Goal: Task Accomplishment & Management: Complete application form

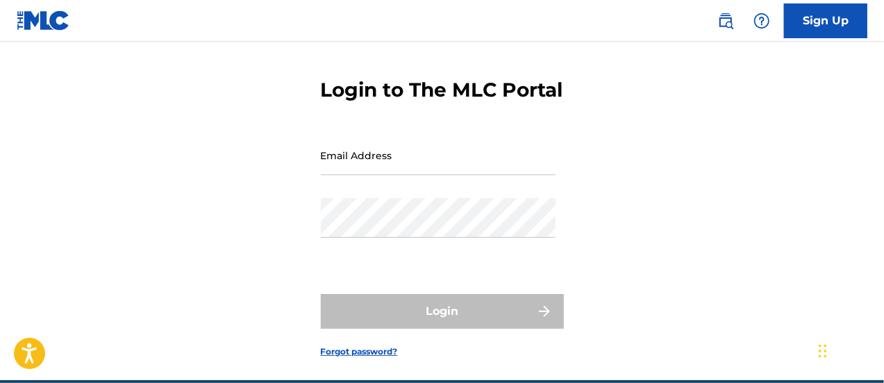
scroll to position [45, 0]
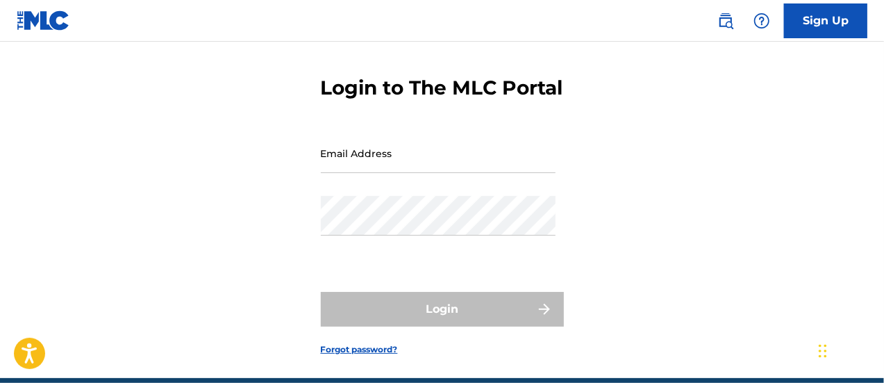
click at [470, 173] on input "Email Address" at bounding box center [438, 153] width 235 height 40
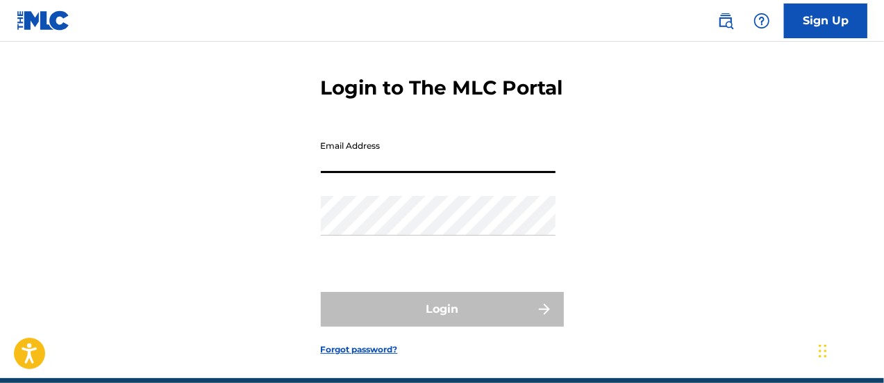
type input "[EMAIL_ADDRESS][DOMAIN_NAME]"
click at [404, 258] on div "Password" at bounding box center [438, 227] width 235 height 63
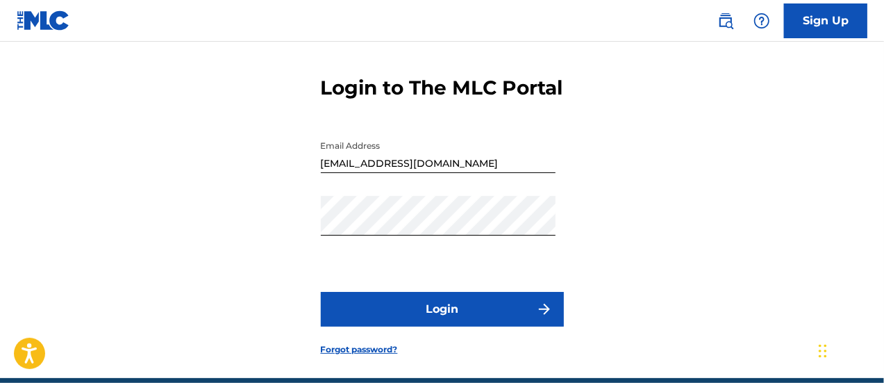
click at [442, 327] on button "Login" at bounding box center [442, 309] width 243 height 35
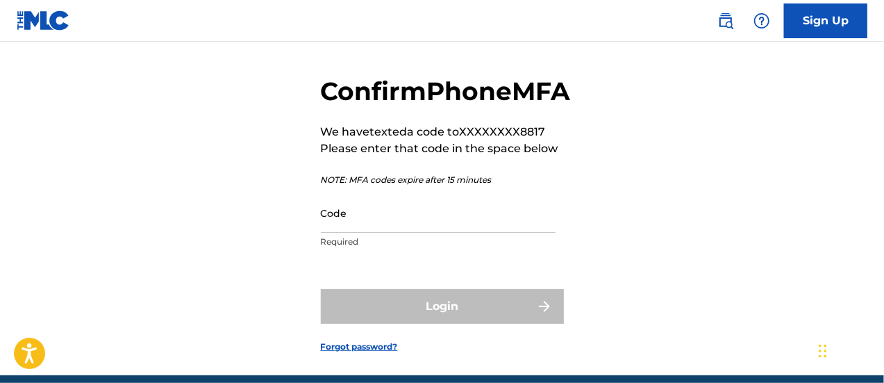
scroll to position [49, 0]
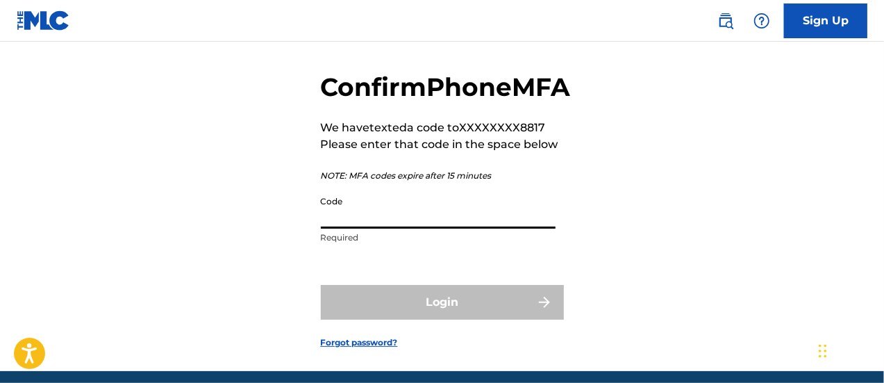
click at [406, 229] on input "Code" at bounding box center [438, 209] width 235 height 40
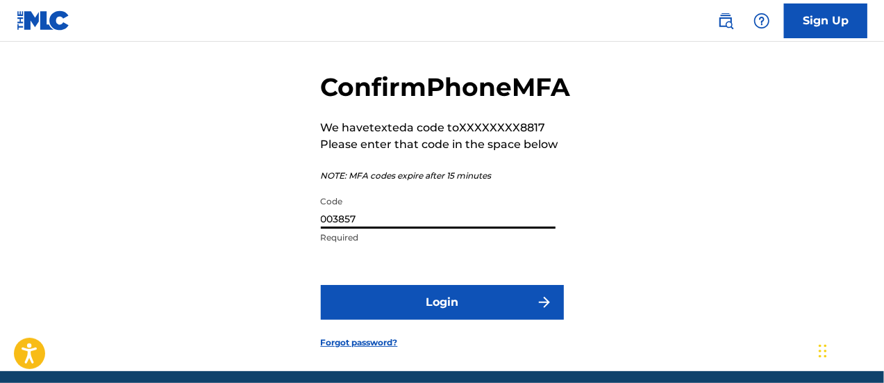
type input "003857"
click at [449, 320] on button "Login" at bounding box center [442, 302] width 243 height 35
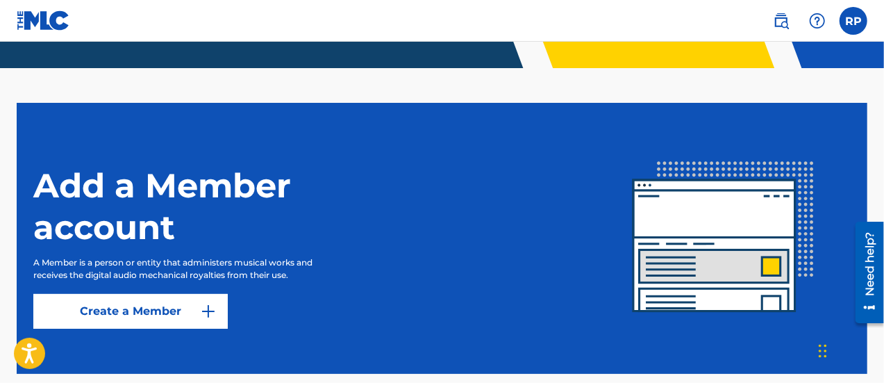
scroll to position [413, 0]
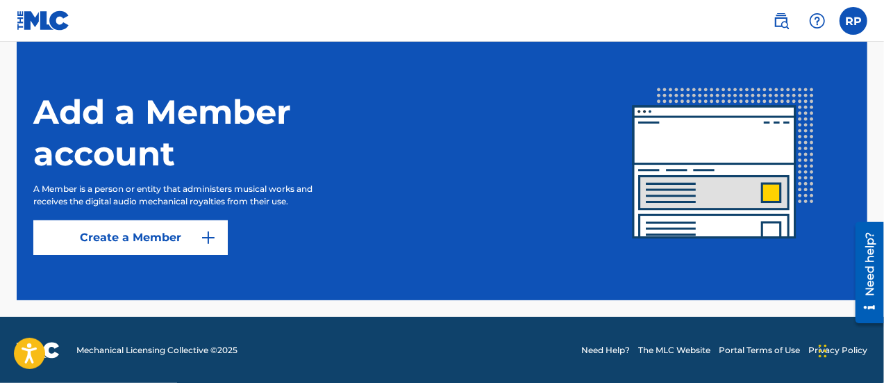
click at [145, 241] on link "Create a Member" at bounding box center [130, 237] width 195 height 35
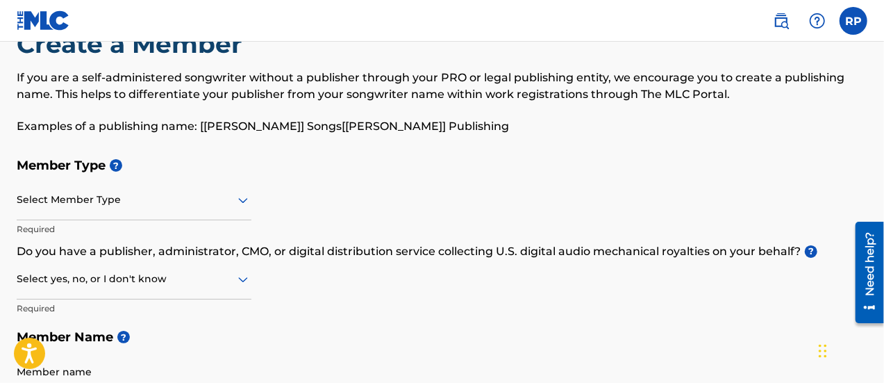
scroll to position [49, 0]
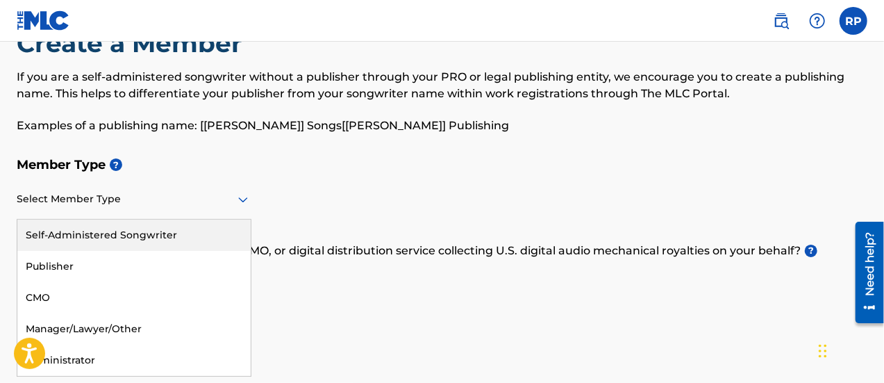
click at [240, 199] on icon at bounding box center [243, 200] width 10 height 6
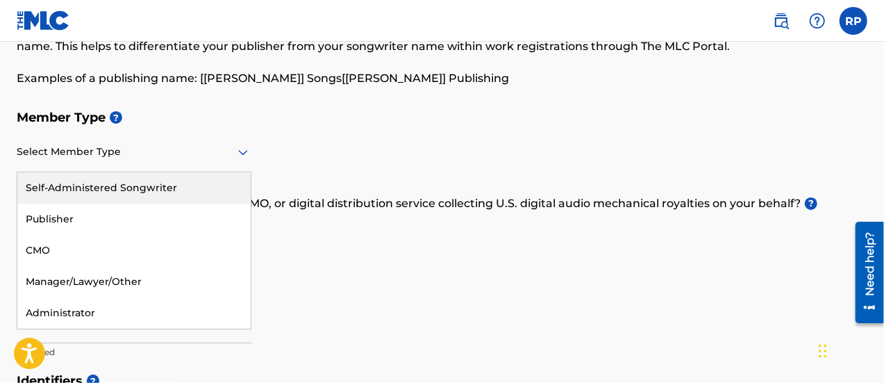
scroll to position [99, 0]
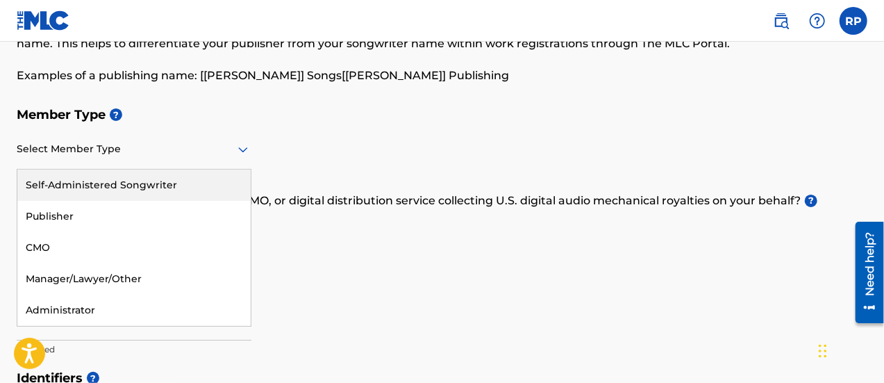
click at [120, 188] on div "Self-Administered Songwriter" at bounding box center [133, 185] width 233 height 31
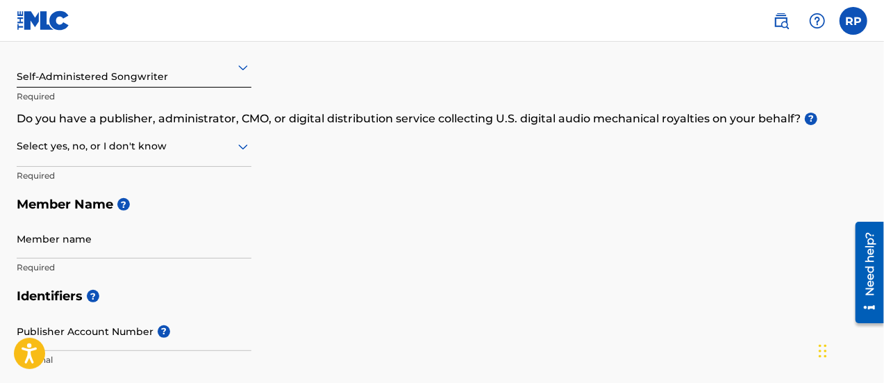
scroll to position [245, 0]
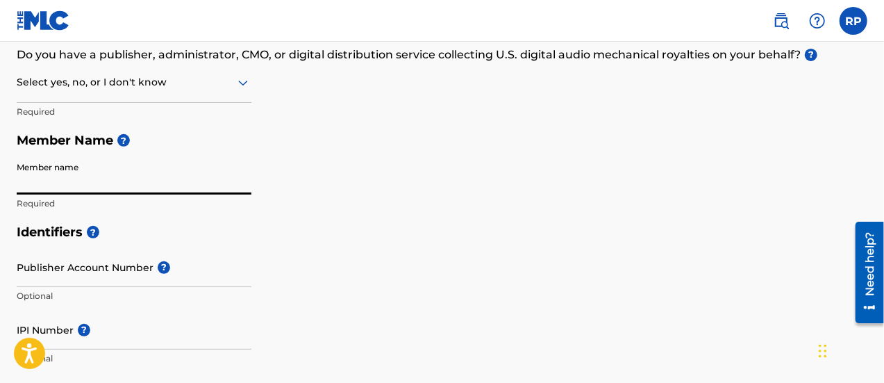
click at [73, 185] on input "Member name" at bounding box center [134, 175] width 235 height 40
type input "[PERSON_NAME]"
type input "[STREET_ADDRESS]"
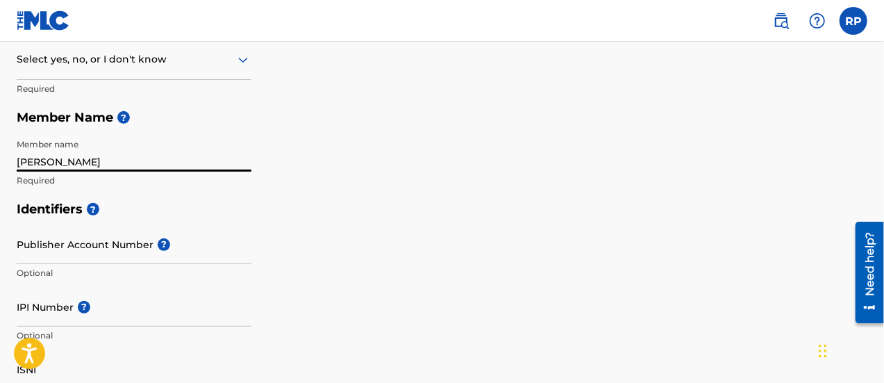
scroll to position [267, 0]
click at [46, 165] on input "[PERSON_NAME]" at bounding box center [134, 153] width 235 height 40
type input "[PERSON_NAME]"
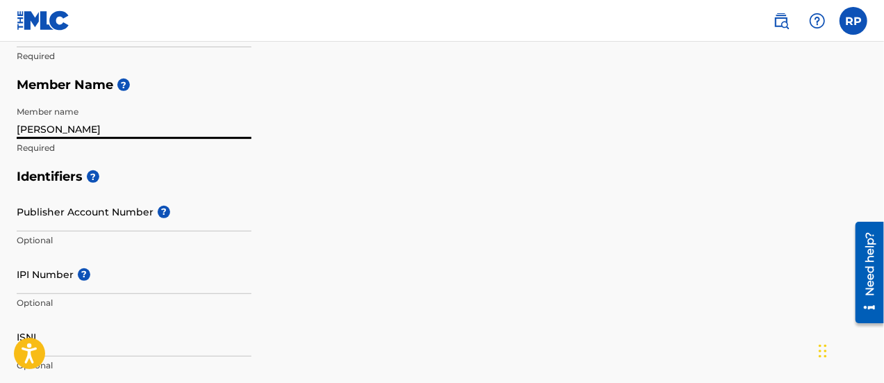
scroll to position [303, 0]
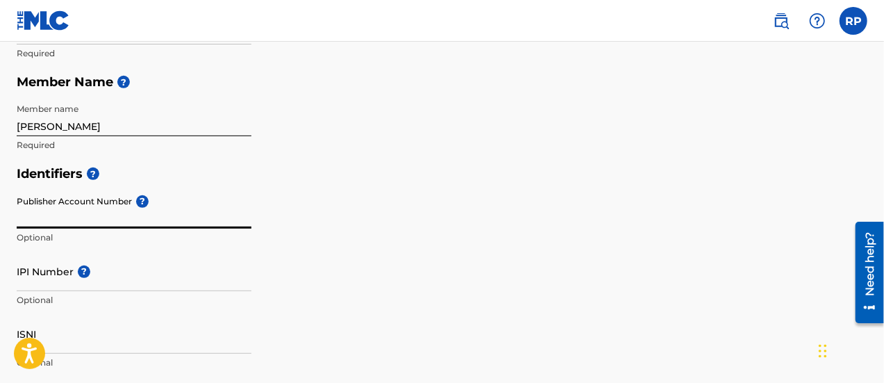
click at [207, 211] on input "Publisher Account Number ?" at bounding box center [134, 209] width 235 height 40
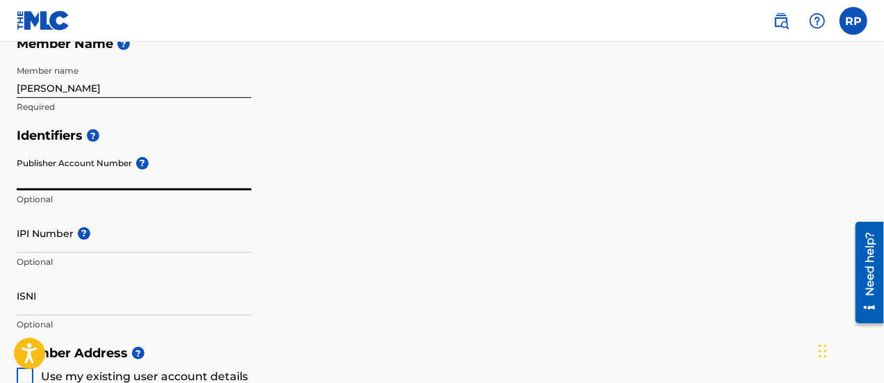
scroll to position [342, 0]
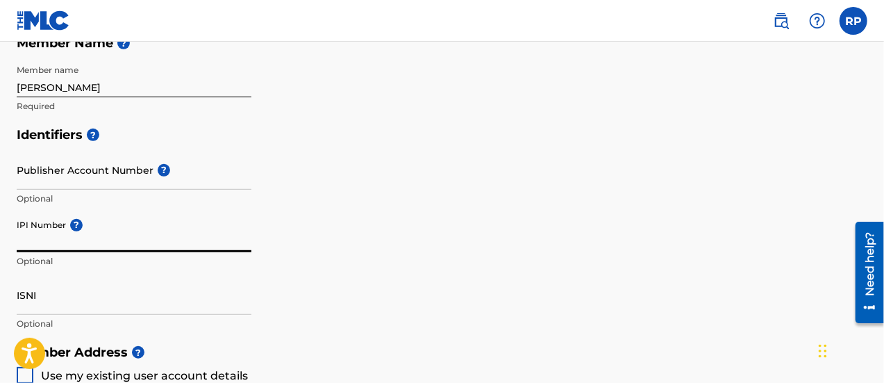
click at [55, 238] on input "IPI Number ?" at bounding box center [134, 233] width 235 height 40
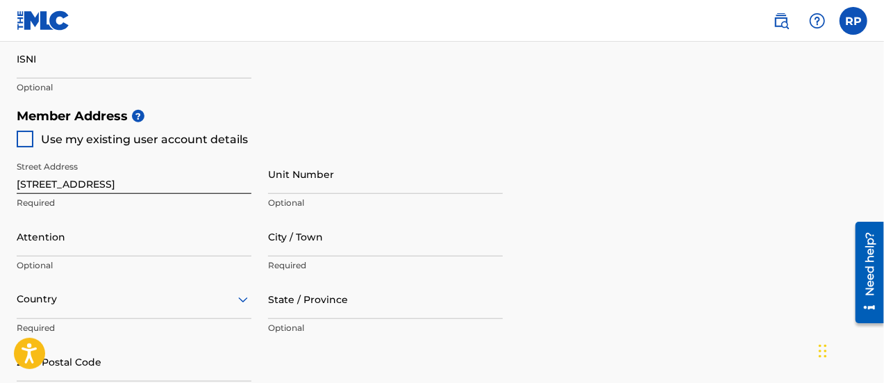
scroll to position [579, 0]
type input "338605946"
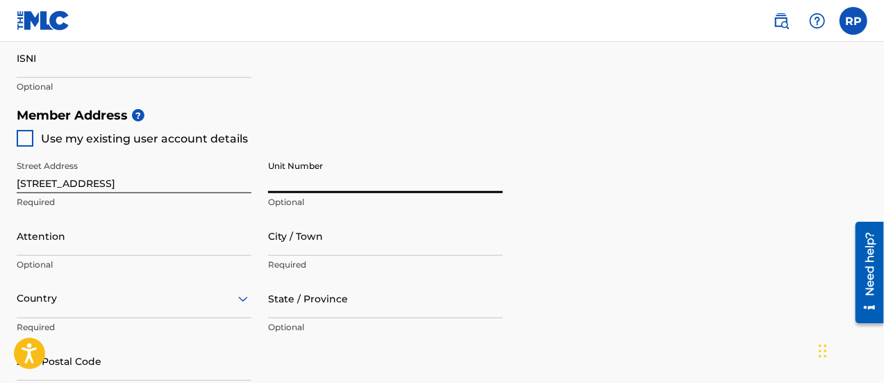
click at [311, 184] on input "Unit Number" at bounding box center [385, 174] width 235 height 40
type input "G2"
click at [298, 249] on input "City / Town" at bounding box center [385, 236] width 235 height 40
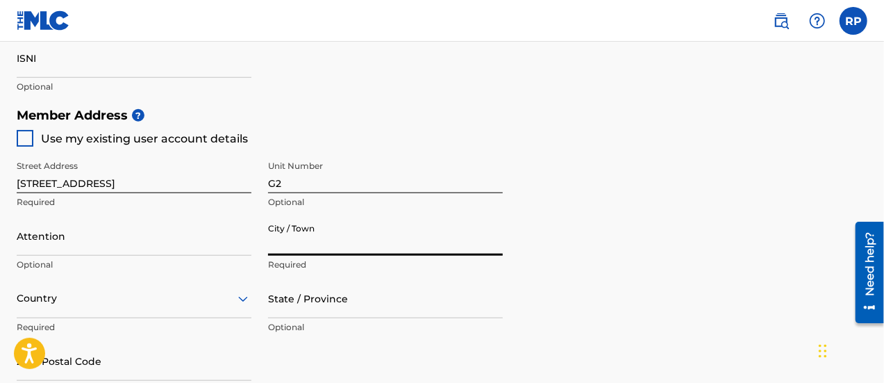
type input "Haddonfield"
type input "[PERSON_NAME]"
type input "[GEOGRAPHIC_DATA]"
type input "NJ"
type input "08033"
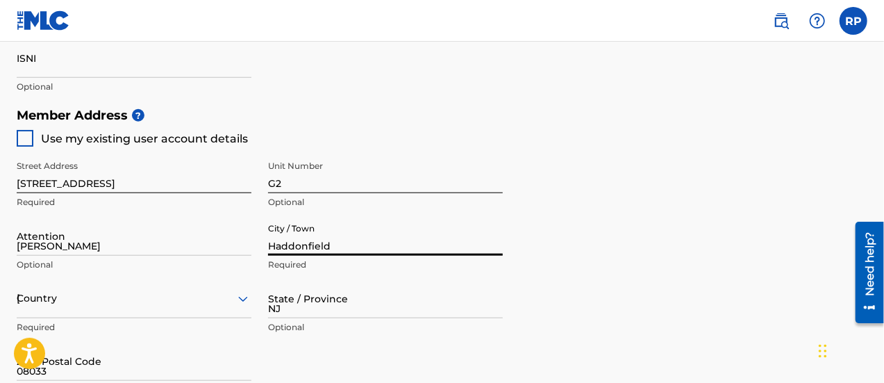
type input "201"
type input "7578817"
type input "[EMAIL_ADDRESS][DOMAIN_NAME]"
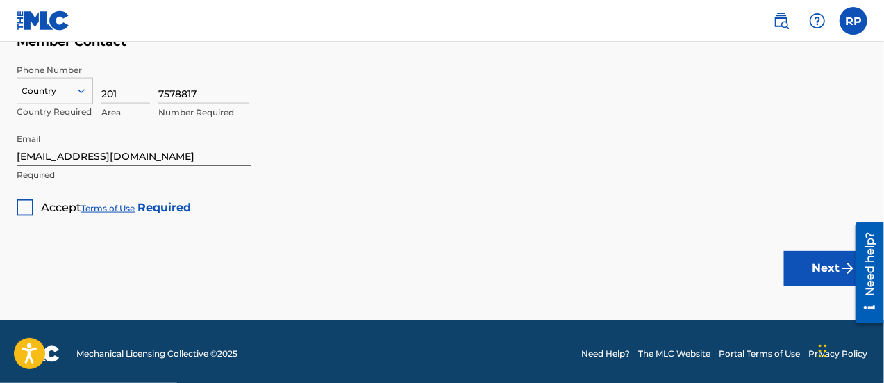
scroll to position [970, 0]
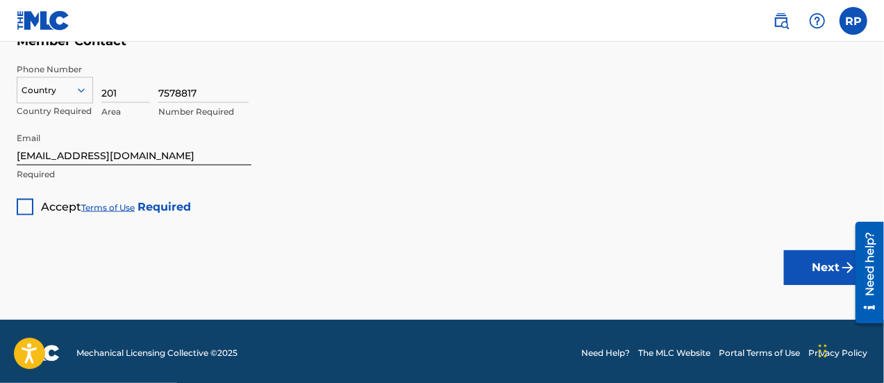
click at [21, 209] on div at bounding box center [25, 207] width 17 height 17
click at [22, 205] on img at bounding box center [25, 207] width 14 height 14
click at [22, 208] on div at bounding box center [25, 207] width 17 height 17
click at [22, 208] on img at bounding box center [25, 207] width 14 height 14
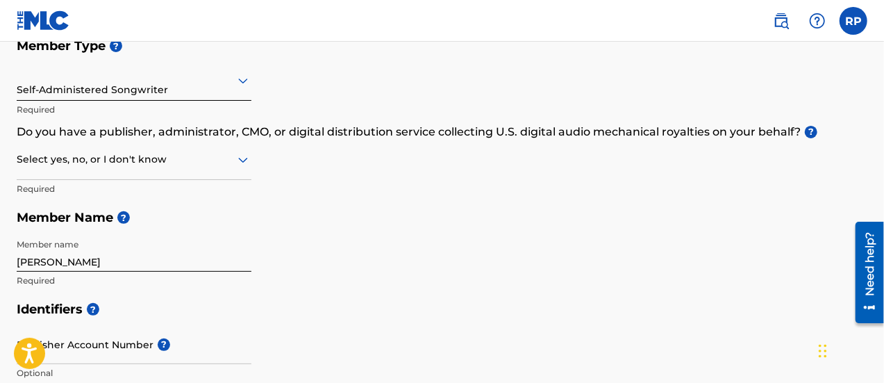
scroll to position [169, 0]
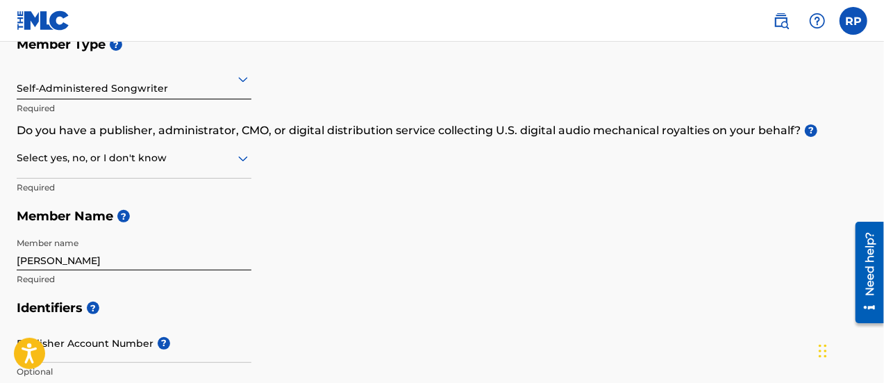
click at [58, 159] on div at bounding box center [134, 157] width 235 height 17
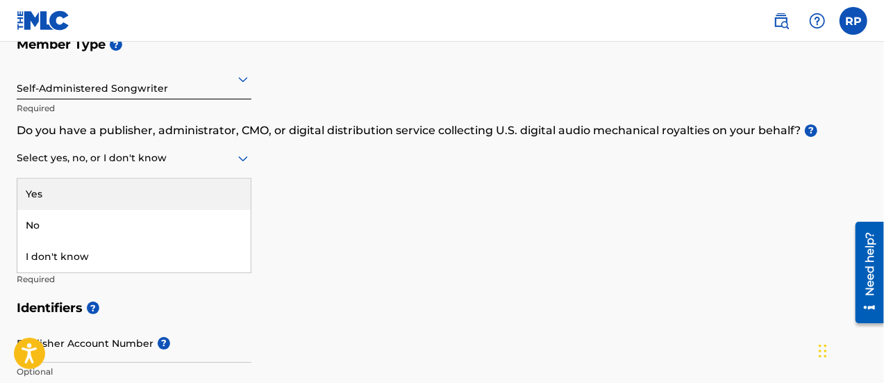
click at [32, 197] on div "Yes" at bounding box center [133, 194] width 233 height 31
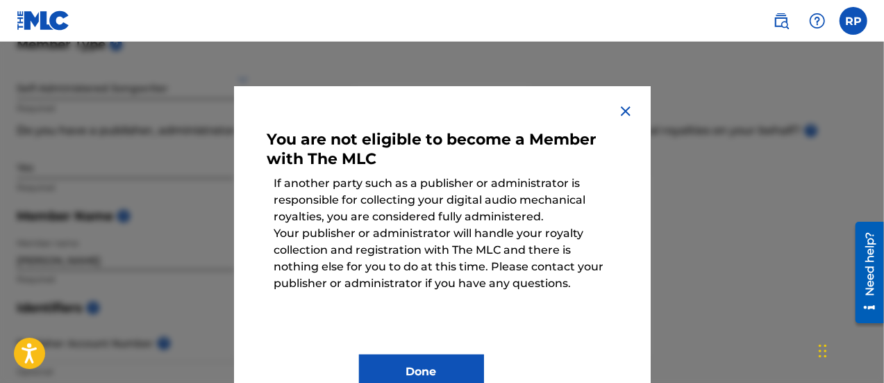
click at [32, 197] on div at bounding box center [442, 233] width 884 height 383
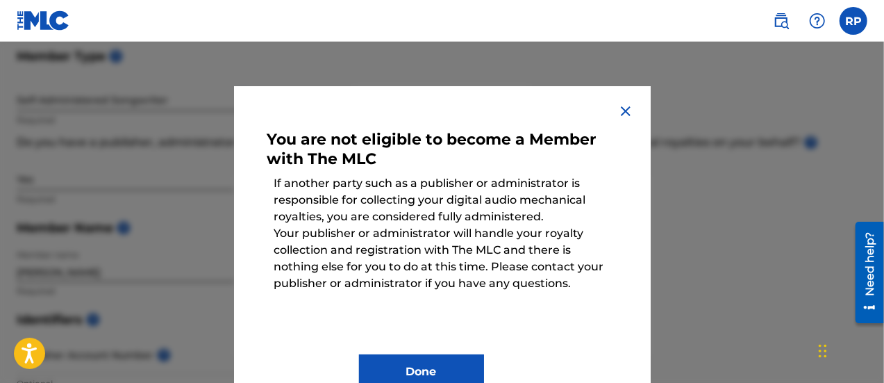
scroll to position [156, 0]
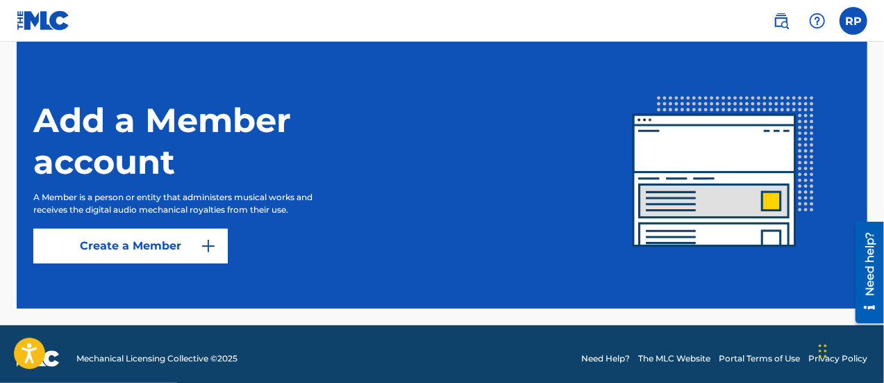
scroll to position [413, 0]
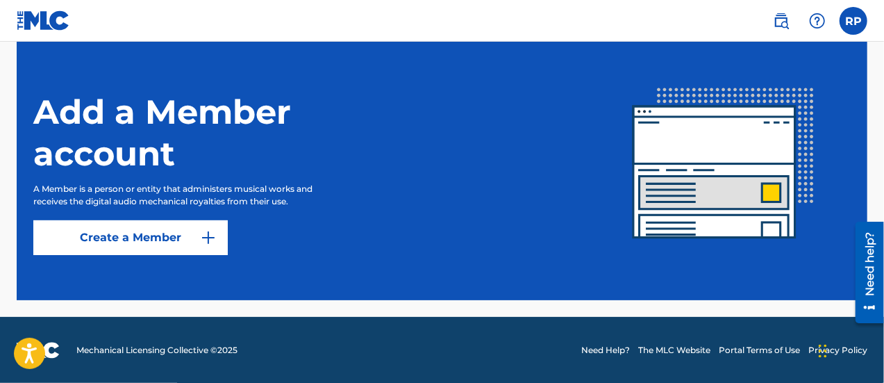
click at [125, 240] on link "Create a Member" at bounding box center [130, 237] width 195 height 35
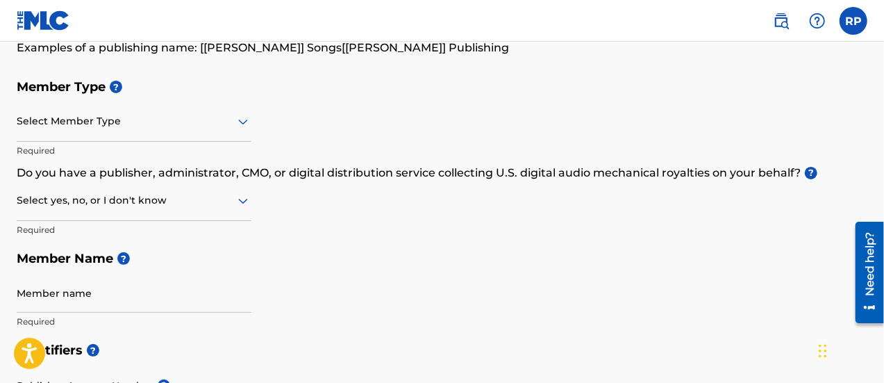
scroll to position [124, 0]
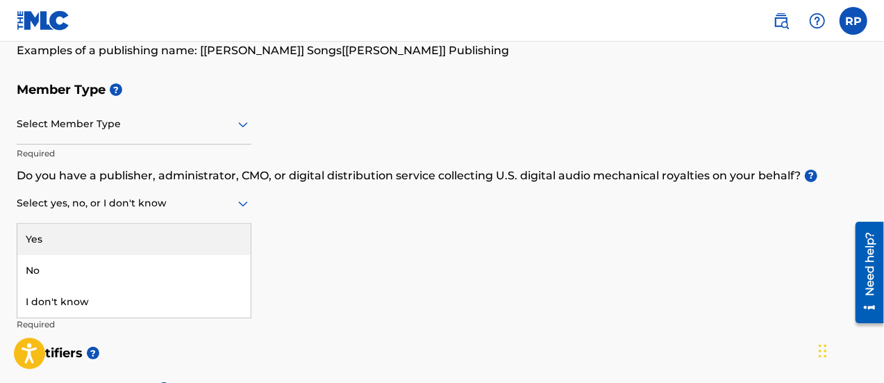
click at [130, 202] on div at bounding box center [134, 203] width 235 height 17
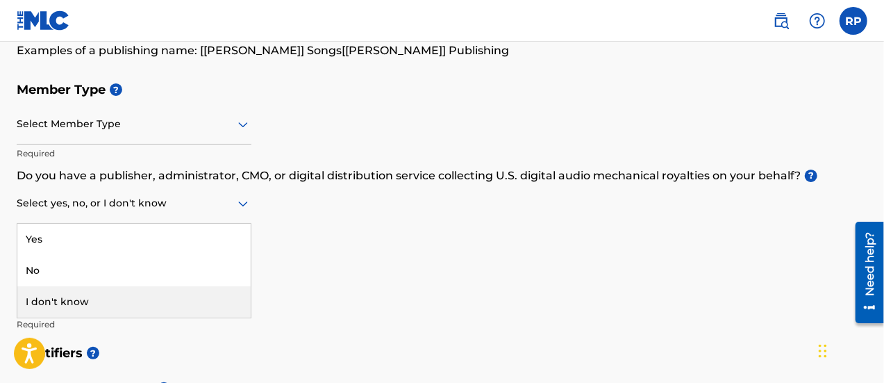
click at [67, 303] on div "I don't know" at bounding box center [133, 301] width 233 height 31
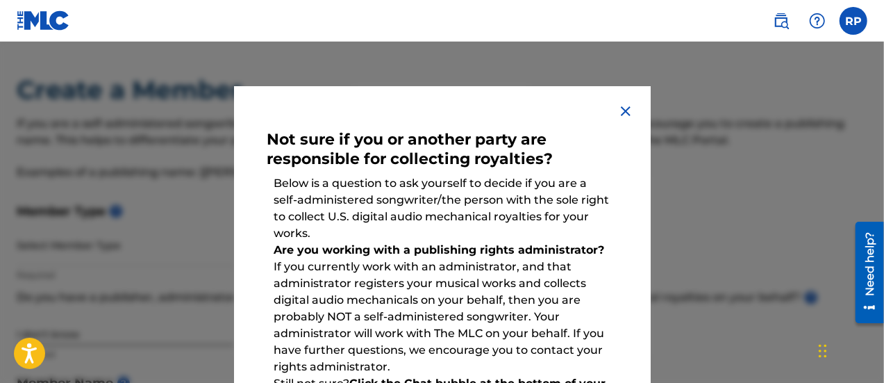
scroll to position [0, 0]
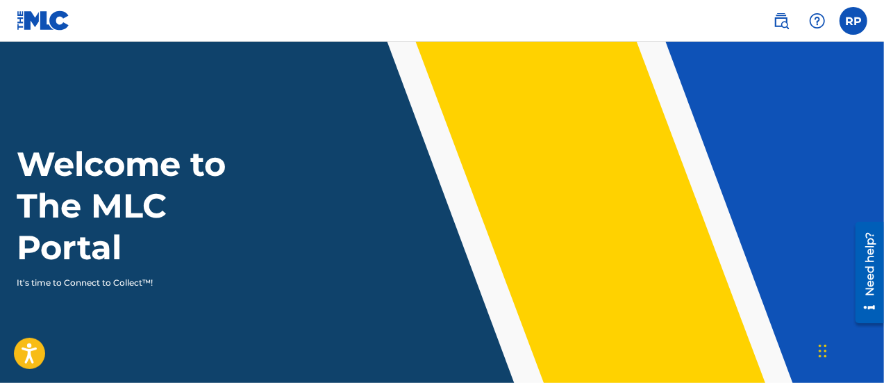
scroll to position [413, 0]
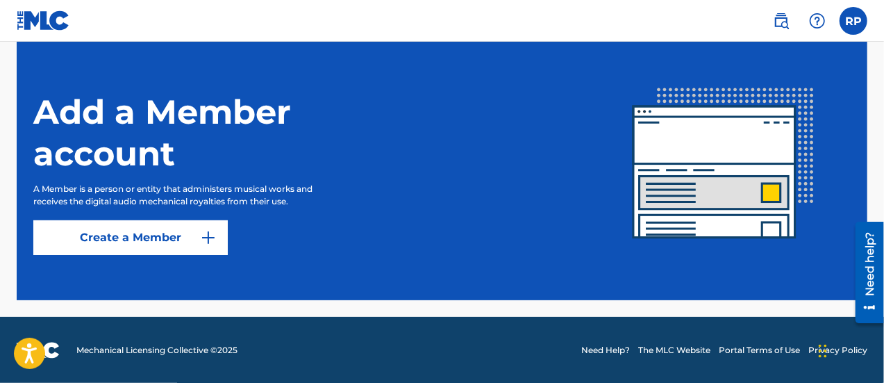
click at [201, 233] on img at bounding box center [208, 237] width 17 height 17
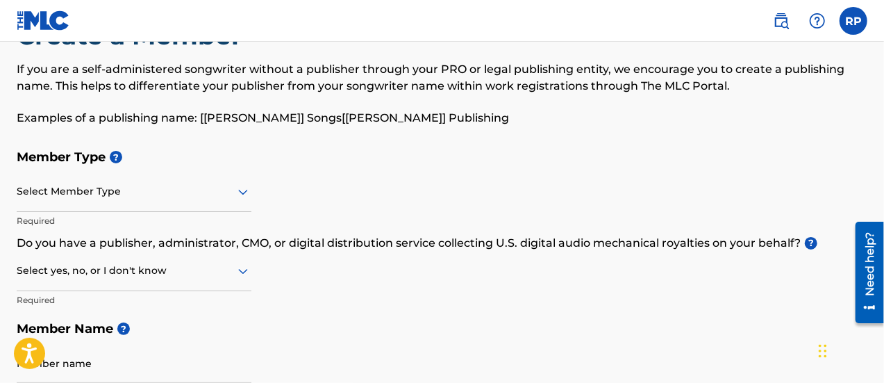
scroll to position [101, 0]
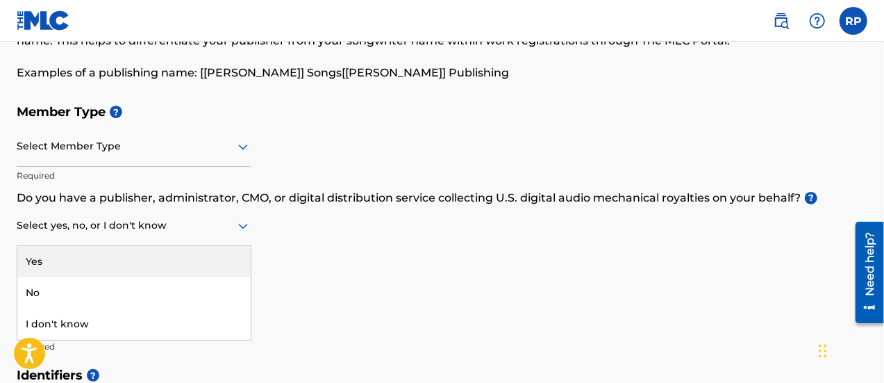
click at [78, 227] on div at bounding box center [134, 225] width 235 height 17
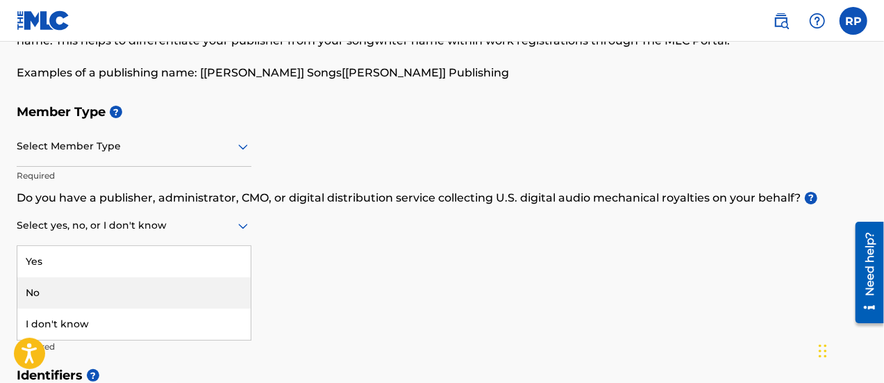
click at [37, 293] on div "No" at bounding box center [133, 292] width 233 height 31
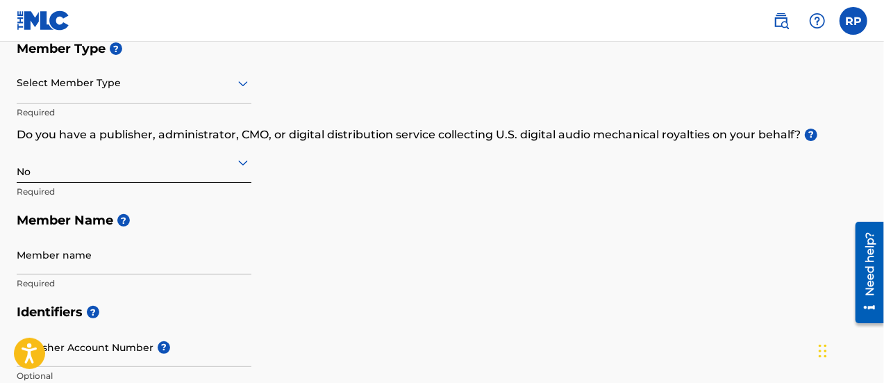
scroll to position [165, 0]
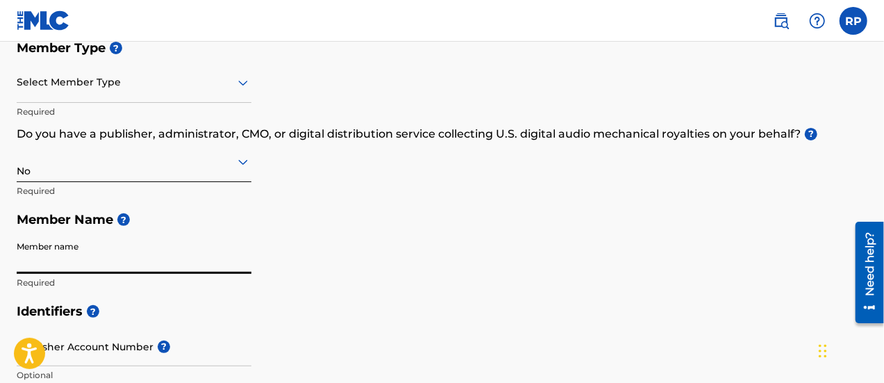
click at [69, 259] on input "Member name" at bounding box center [134, 254] width 235 height 40
type input "[PERSON_NAME]"
type input "[STREET_ADDRESS]"
type input "G2"
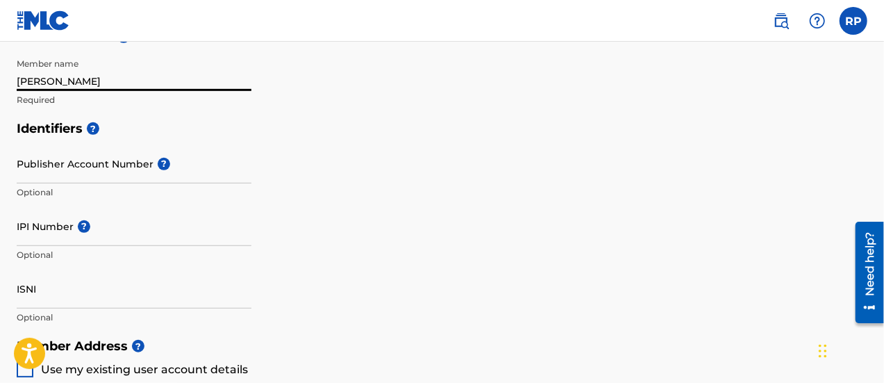
scroll to position [347, 0]
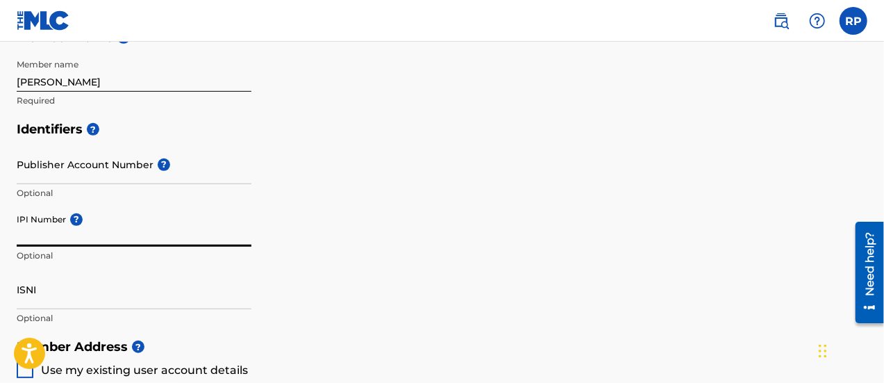
click at [39, 227] on input "IPI Number ?" at bounding box center [134, 227] width 235 height 40
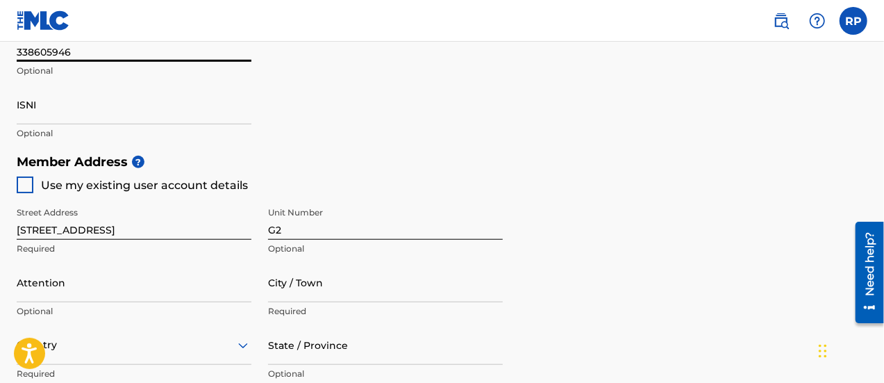
scroll to position [543, 0]
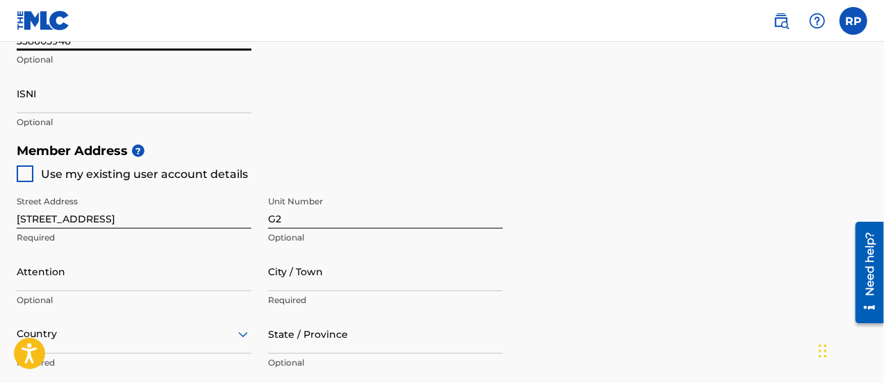
type input "338605946"
click at [25, 174] on div at bounding box center [25, 173] width 17 height 17
type input "[STREET_ADDRESS],"
type input "Haddonfield"
type input "08033"
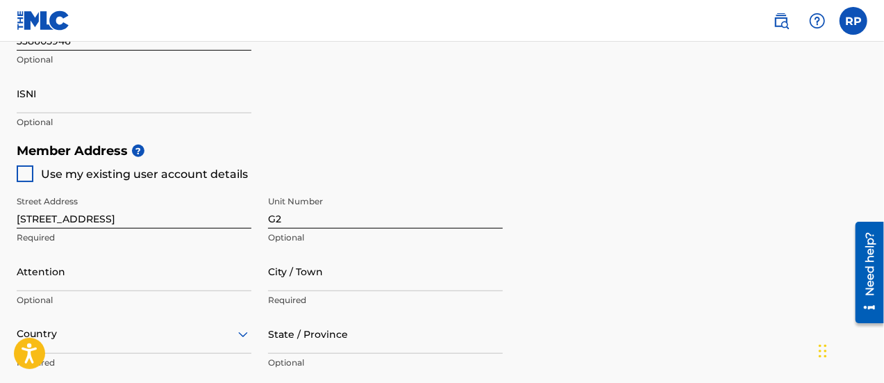
type input "201"
type input "7578817"
type input "[EMAIL_ADDRESS][DOMAIN_NAME]"
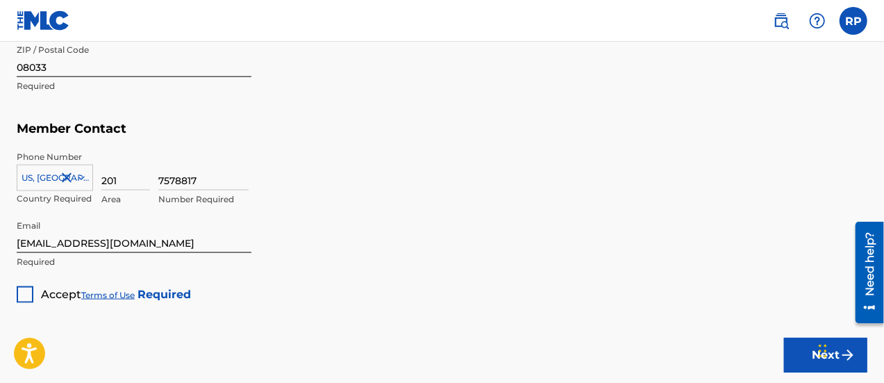
scroll to position [886, 0]
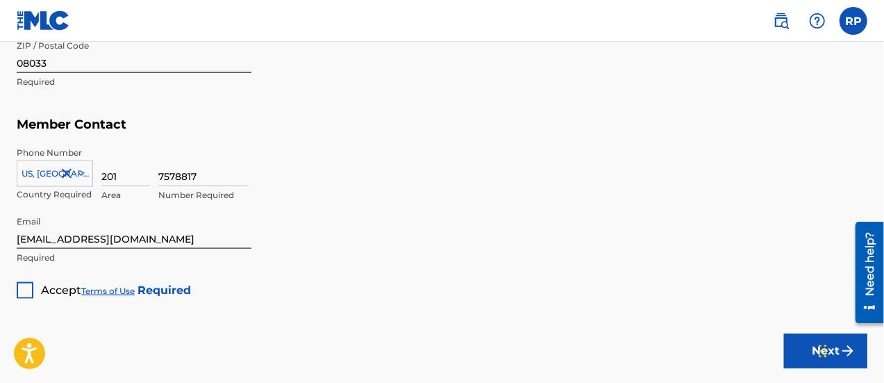
click at [26, 290] on div at bounding box center [25, 290] width 17 height 17
click at [26, 290] on img at bounding box center [25, 290] width 14 height 14
click at [26, 290] on div at bounding box center [25, 290] width 17 height 17
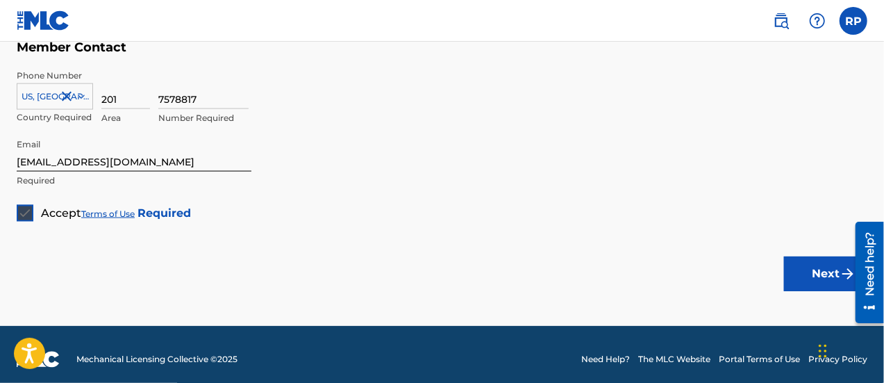
scroll to position [973, 0]
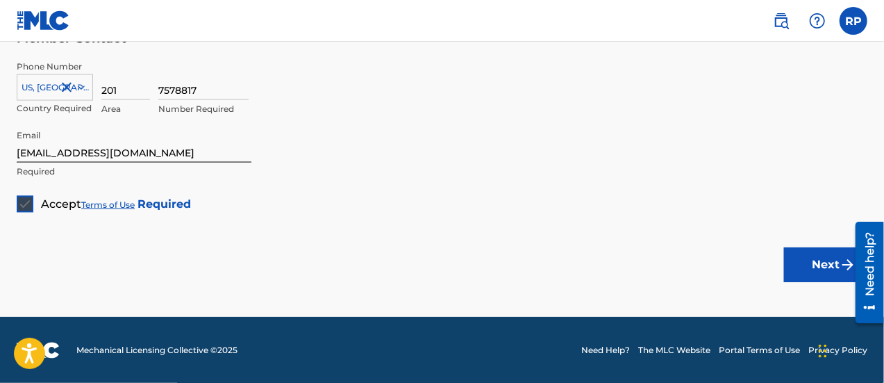
click at [820, 267] on button "Next" at bounding box center [825, 264] width 83 height 35
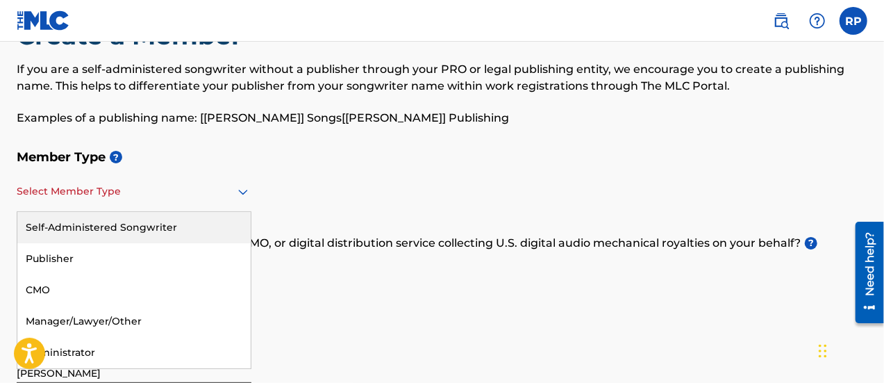
click at [240, 188] on icon at bounding box center [243, 191] width 17 height 17
click at [113, 225] on div "Self-Administered Songwriter" at bounding box center [133, 227] width 233 height 31
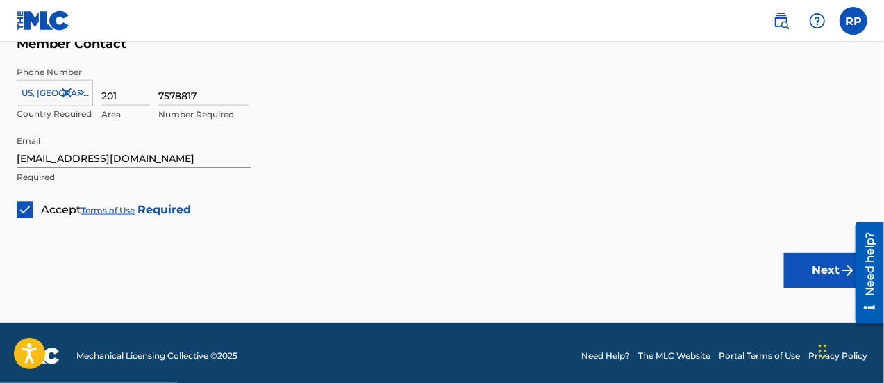
scroll to position [968, 0]
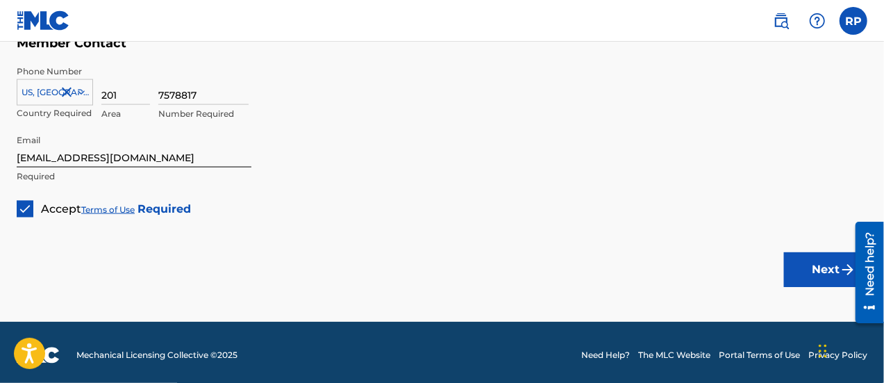
click at [825, 277] on button "Next" at bounding box center [825, 269] width 83 height 35
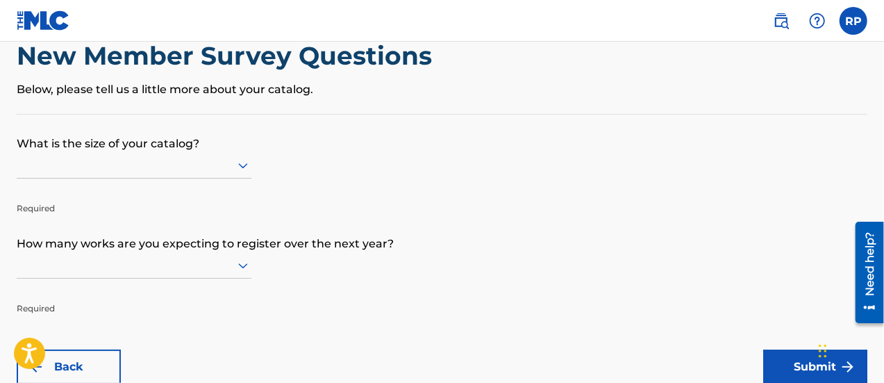
scroll to position [38, 0]
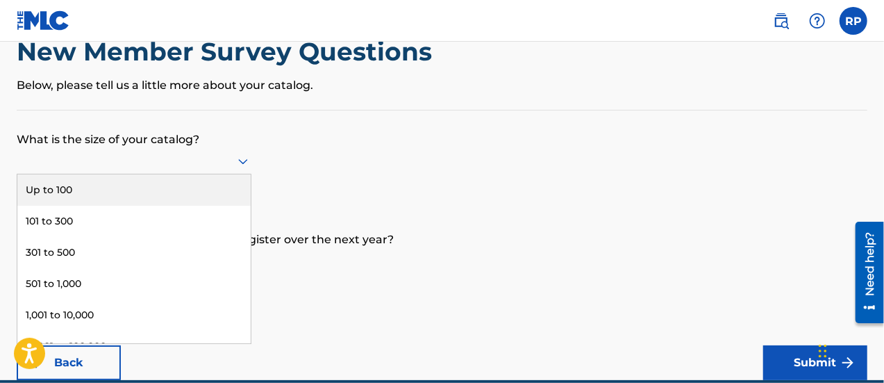
click at [240, 161] on icon at bounding box center [243, 162] width 10 height 6
click at [71, 190] on div "Up to 100" at bounding box center [133, 189] width 233 height 31
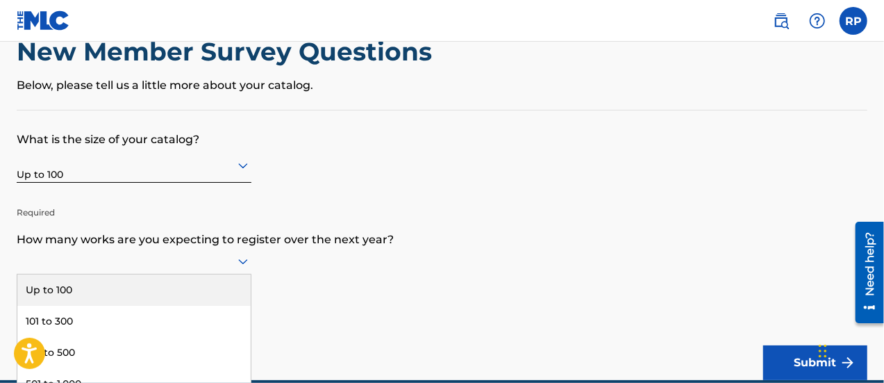
scroll to position [140, 0]
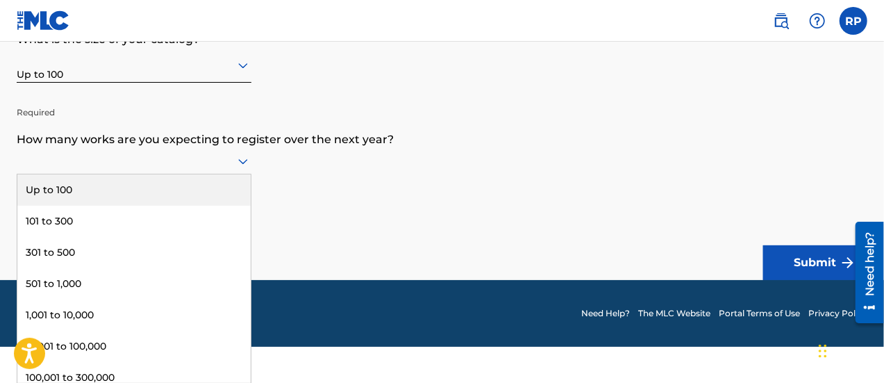
click at [246, 174] on div "9 results available. Use Up and Down to choose options, press Enter to select t…" at bounding box center [134, 161] width 235 height 26
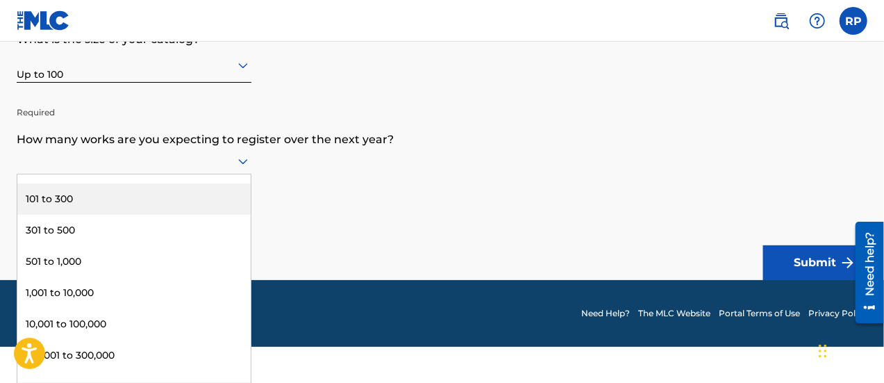
scroll to position [0, 0]
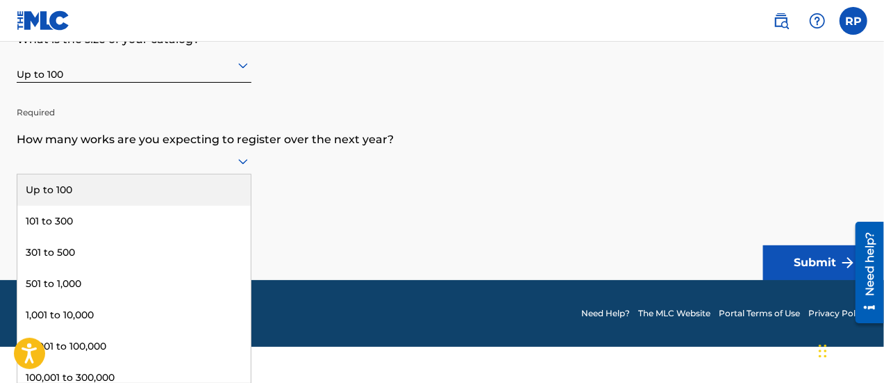
click at [55, 195] on div "Up to 100" at bounding box center [133, 189] width 233 height 31
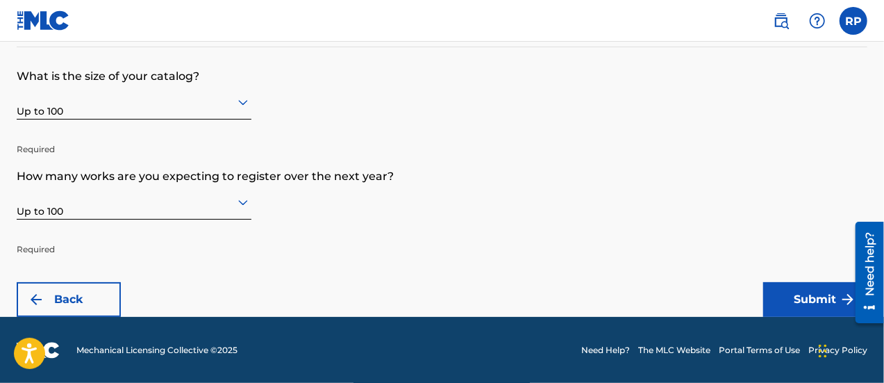
click at [807, 304] on button "Submit" at bounding box center [815, 299] width 104 height 35
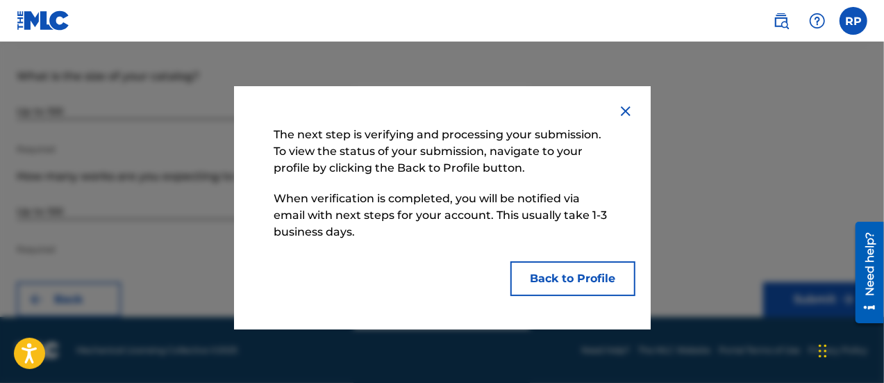
click at [593, 283] on button "Back to Profile" at bounding box center [573, 278] width 125 height 35
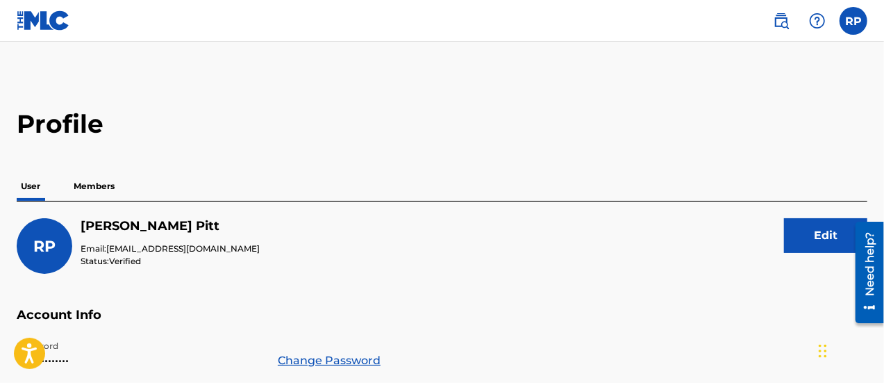
click at [853, 24] on label at bounding box center [854, 21] width 28 height 28
click at [854, 21] on input "RP [PERSON_NAME] [EMAIL_ADDRESS][DOMAIN_NAME] Notification Preferences Profile …" at bounding box center [854, 21] width 0 height 0
click at [579, 110] on h2 "Profile" at bounding box center [442, 123] width 851 height 31
click at [787, 16] on img at bounding box center [781, 21] width 17 height 17
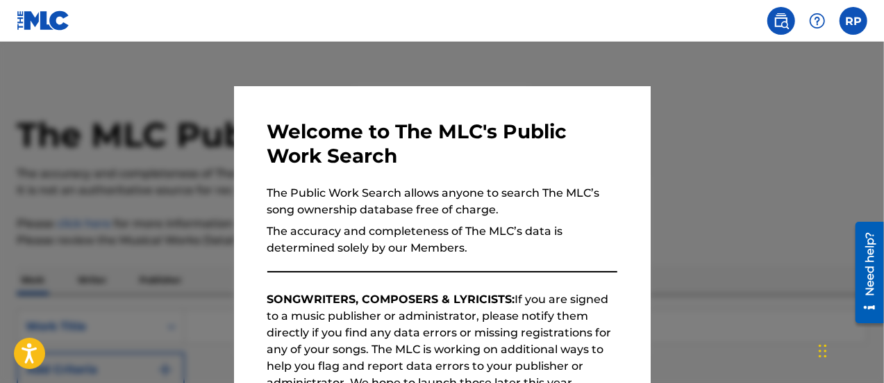
click at [663, 101] on div at bounding box center [442, 233] width 884 height 383
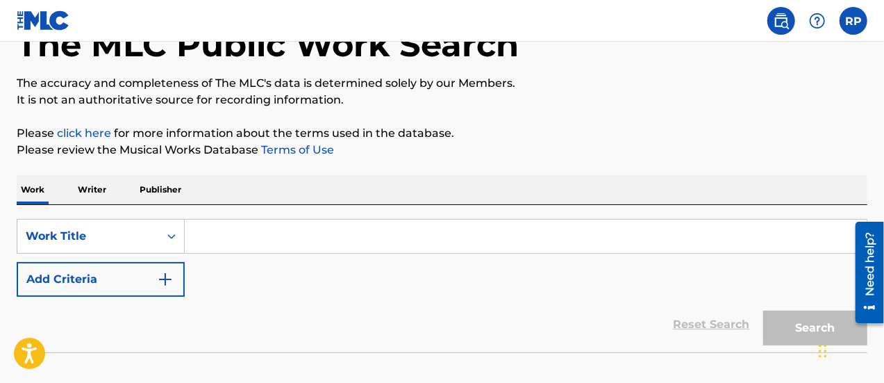
scroll to position [91, 0]
click at [465, 231] on input "Search Form" at bounding box center [526, 235] width 682 height 33
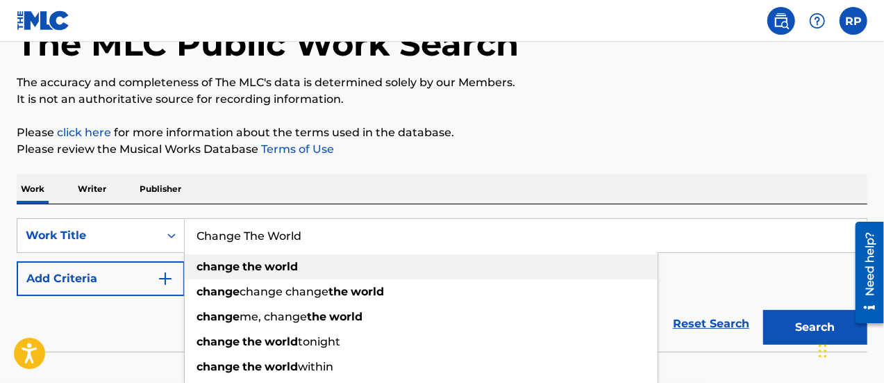
click at [279, 269] on strong "world" at bounding box center [281, 266] width 33 height 13
type input "change the world"
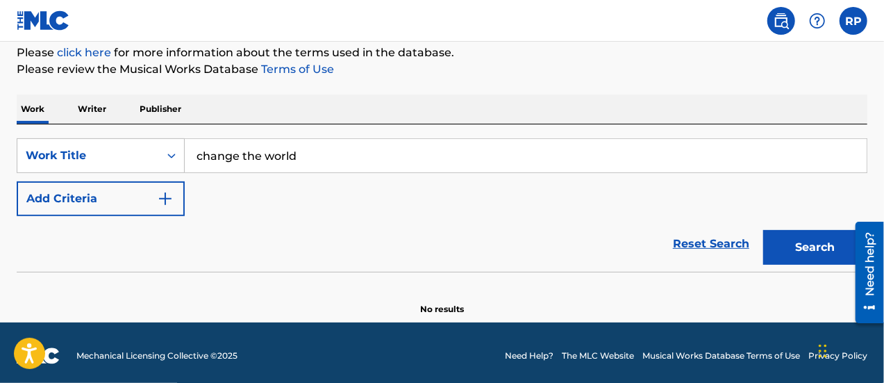
scroll to position [176, 0]
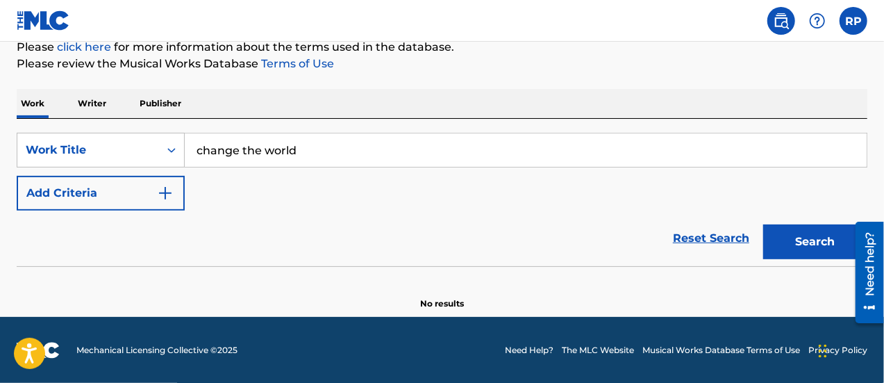
click at [196, 153] on input "change the world" at bounding box center [526, 149] width 682 height 33
click at [31, 102] on p "Work" at bounding box center [33, 103] width 32 height 29
click at [116, 196] on button "Add Criteria" at bounding box center [101, 193] width 168 height 35
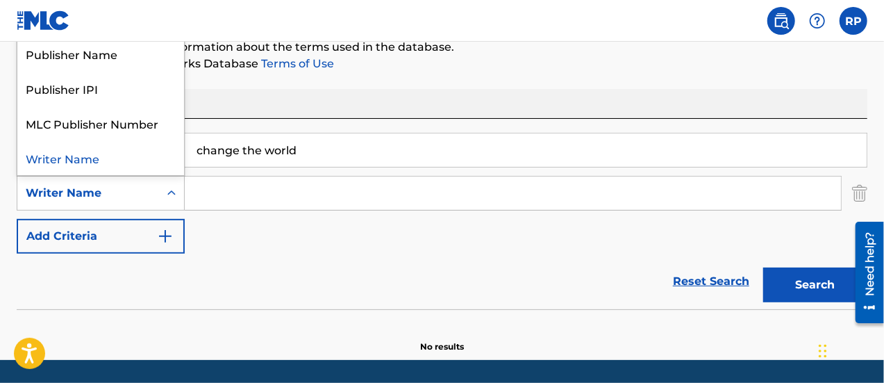
click at [170, 194] on icon "Search Form" at bounding box center [171, 192] width 8 height 5
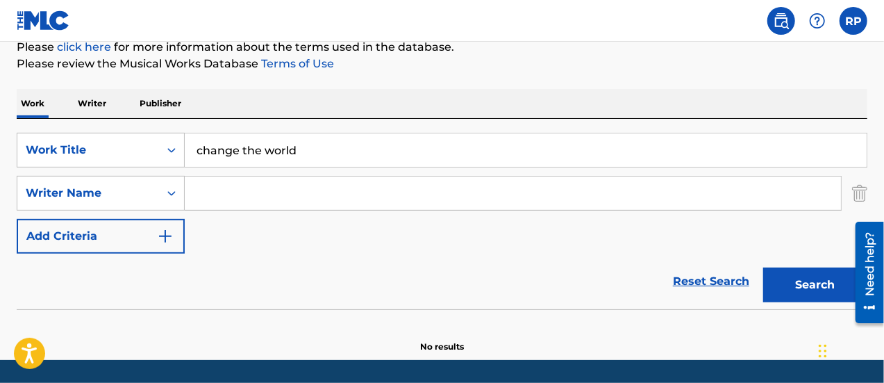
click at [209, 192] on input "Search Form" at bounding box center [513, 192] width 657 height 33
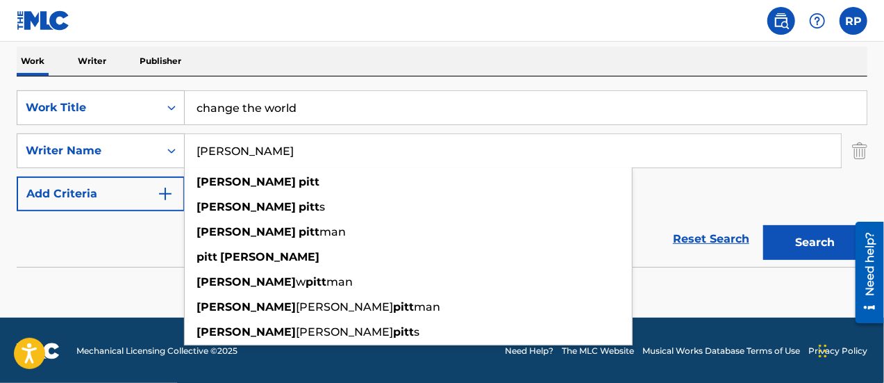
scroll to position [220, 0]
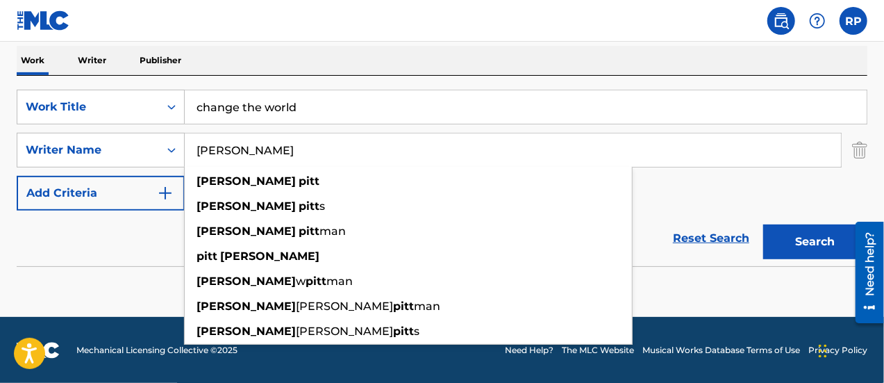
type input "[PERSON_NAME]"
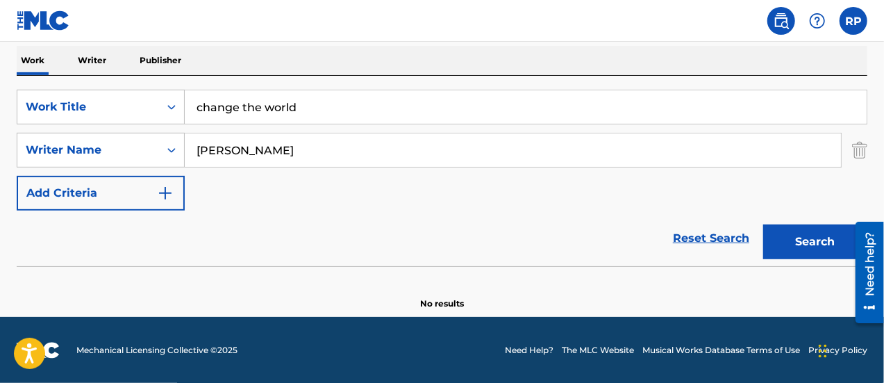
click at [88, 199] on button "Add Criteria" at bounding box center [101, 193] width 168 height 35
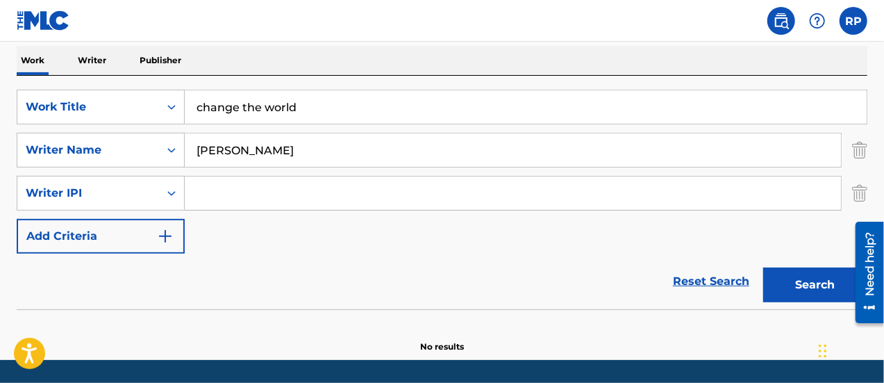
click at [94, 60] on p "Writer" at bounding box center [92, 60] width 37 height 29
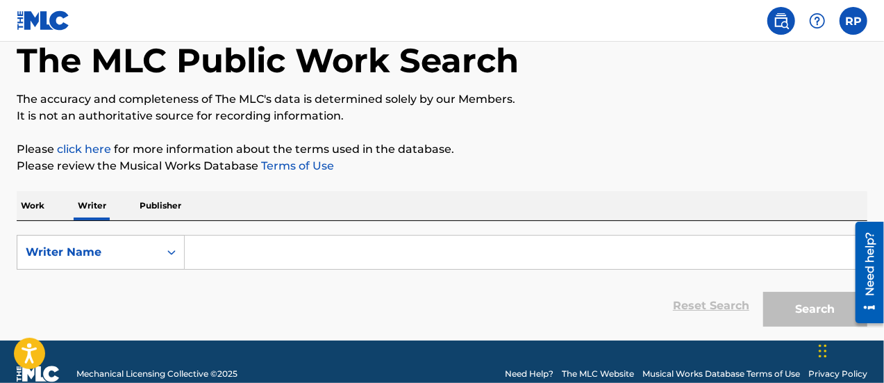
scroll to position [68, 0]
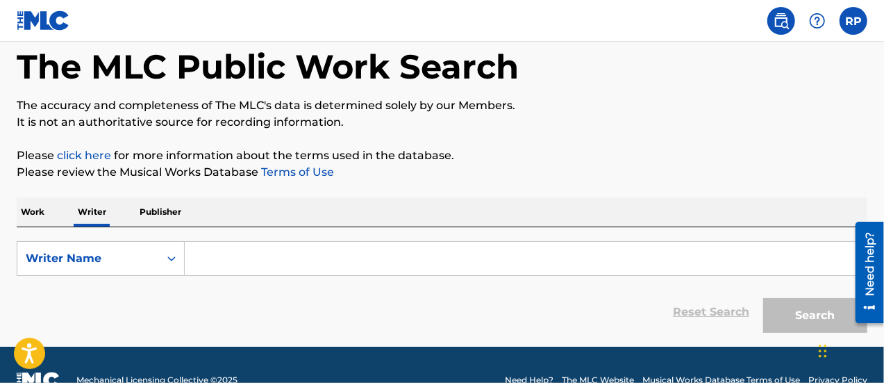
click at [158, 212] on p "Publisher" at bounding box center [160, 211] width 50 height 29
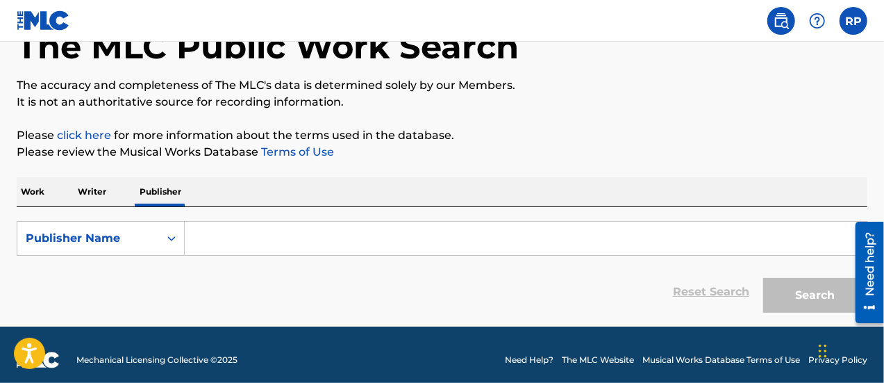
scroll to position [89, 0]
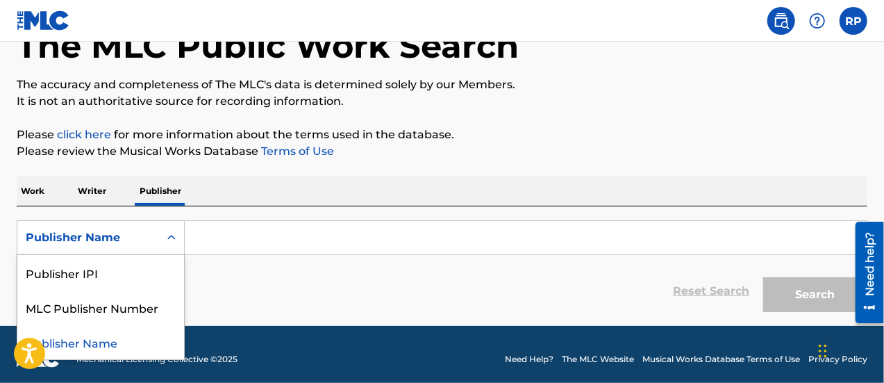
click at [172, 240] on icon "Search Form" at bounding box center [172, 238] width 14 height 14
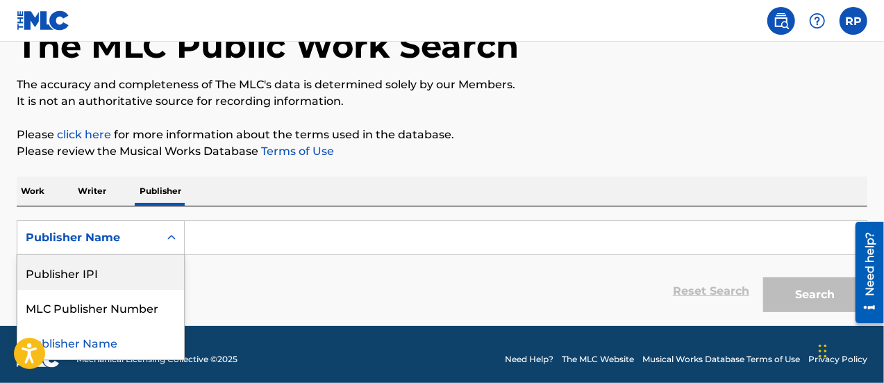
click at [88, 273] on div "Publisher IPI" at bounding box center [100, 272] width 167 height 35
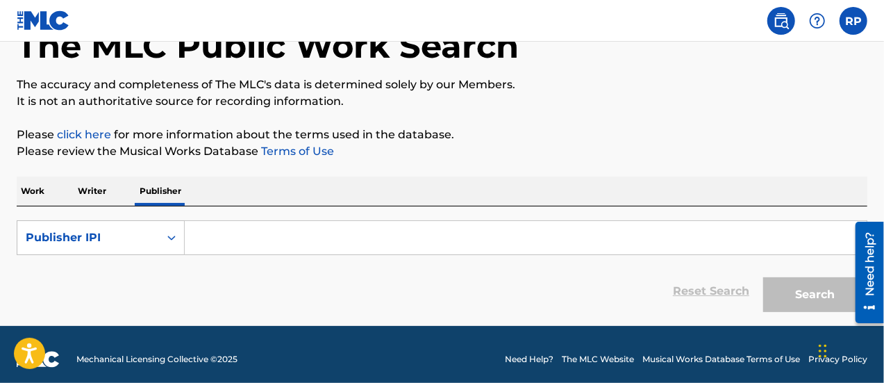
click at [199, 237] on input "Search Form" at bounding box center [526, 237] width 682 height 33
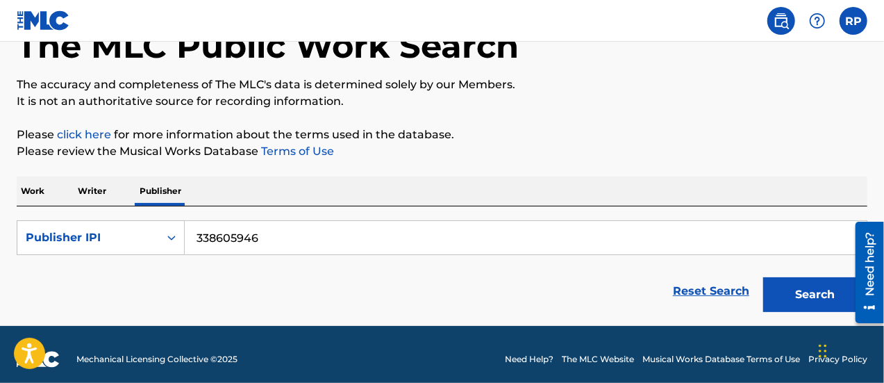
scroll to position [98, 0]
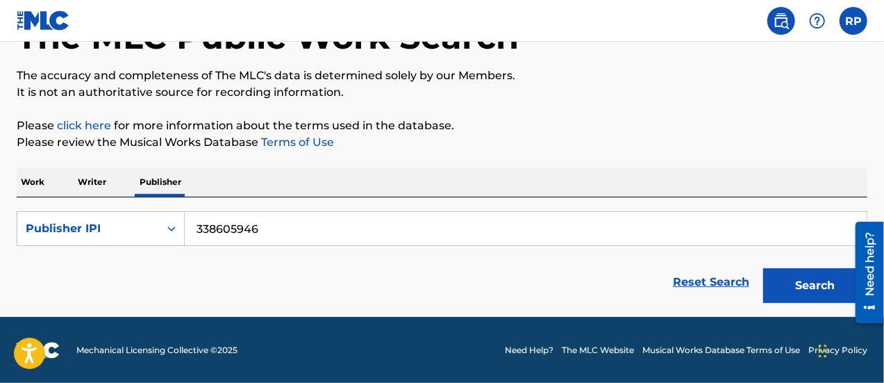
type input "338605946"
click at [35, 184] on p "Work" at bounding box center [33, 181] width 32 height 29
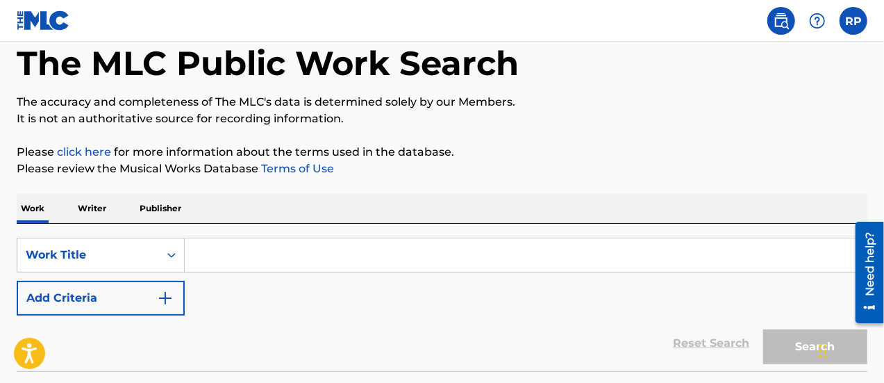
scroll to position [74, 0]
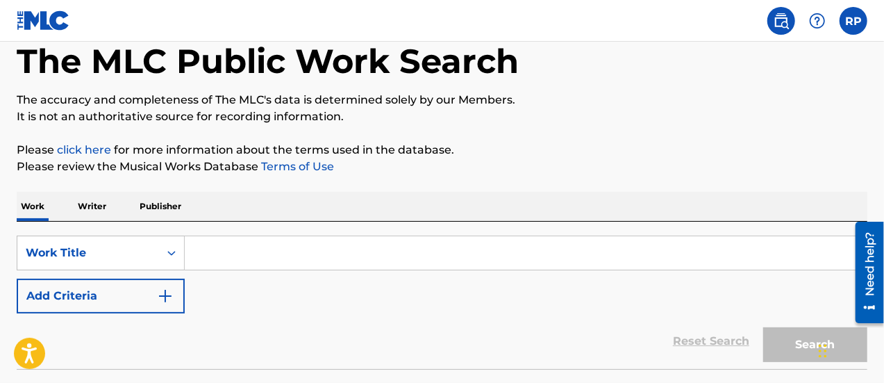
click at [207, 252] on input "Search Form" at bounding box center [526, 252] width 682 height 33
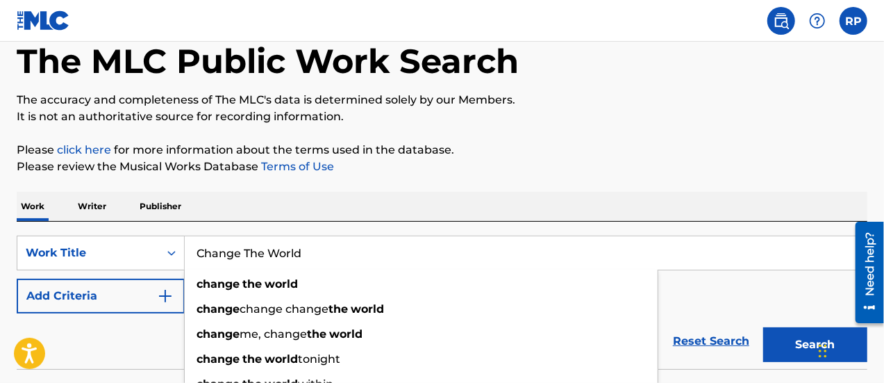
click at [249, 256] on input "Change The World" at bounding box center [526, 252] width 682 height 33
click at [339, 255] on input "Change The World" at bounding box center [526, 252] width 682 height 33
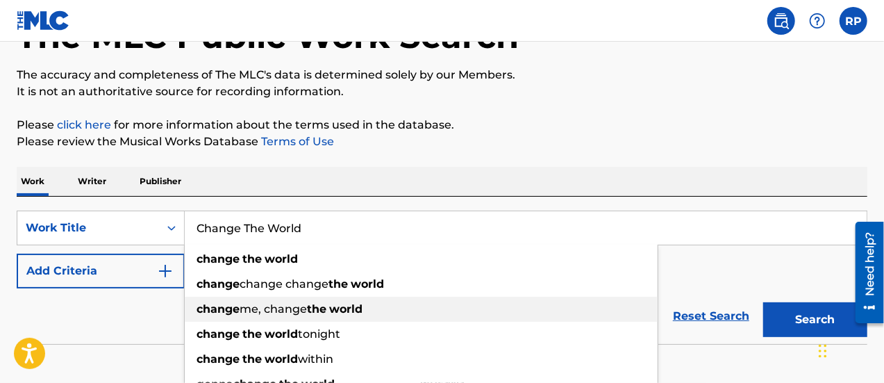
scroll to position [96, 0]
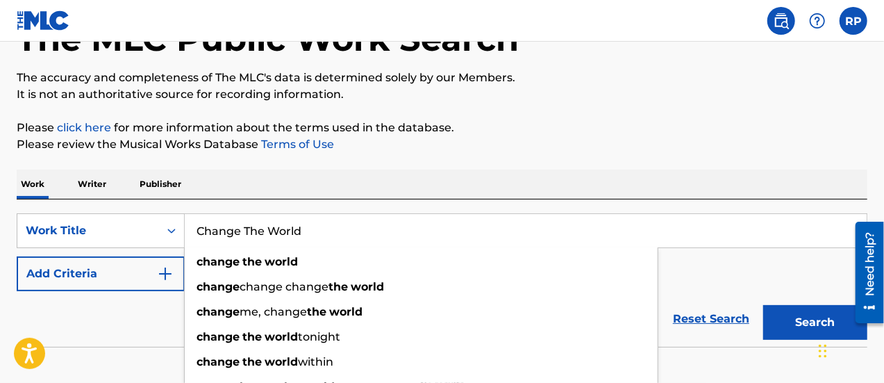
type input "Change The World"
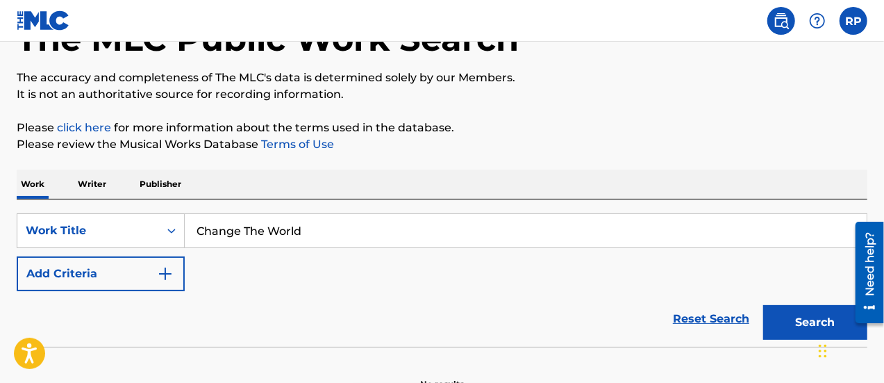
click at [804, 322] on button "Search" at bounding box center [815, 322] width 104 height 35
click at [813, 322] on button "Search" at bounding box center [815, 322] width 104 height 35
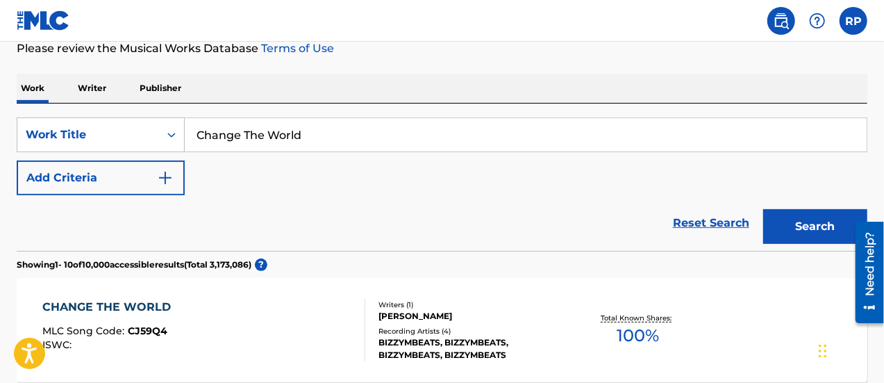
scroll to position [197, 0]
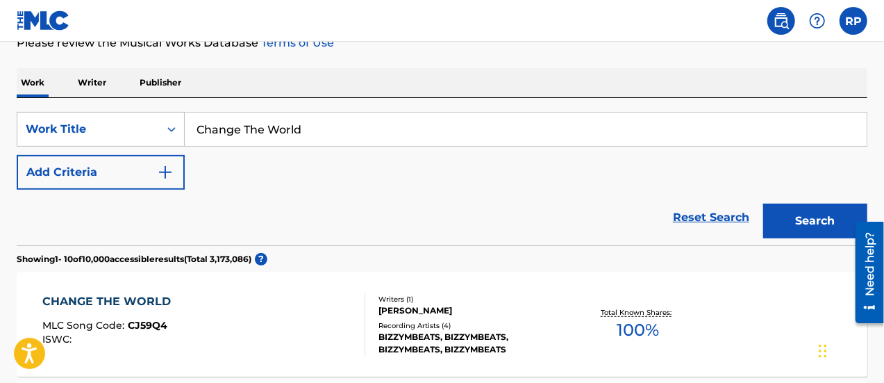
click at [712, 215] on link "Reset Search" at bounding box center [711, 217] width 90 height 31
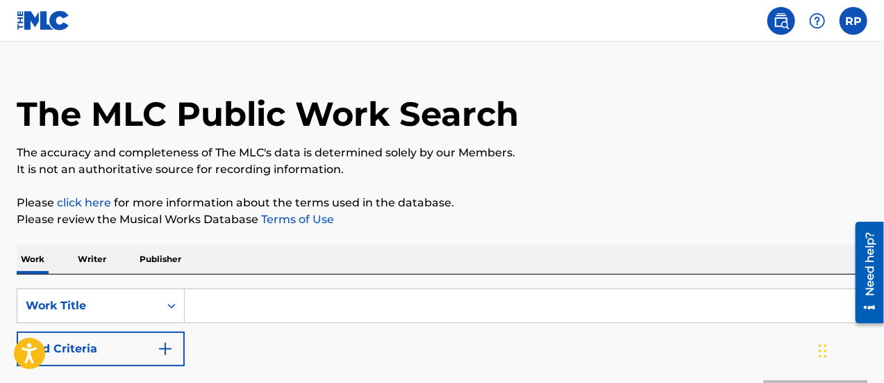
scroll to position [19, 0]
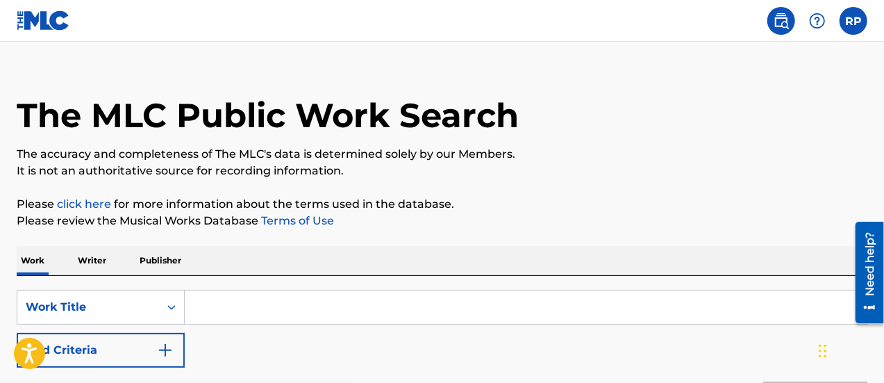
click at [849, 19] on label at bounding box center [854, 21] width 28 height 28
click at [854, 21] on input "RP [PERSON_NAME] [EMAIL_ADDRESS][DOMAIN_NAME] Notification Preferences Profile …" at bounding box center [854, 21] width 0 height 0
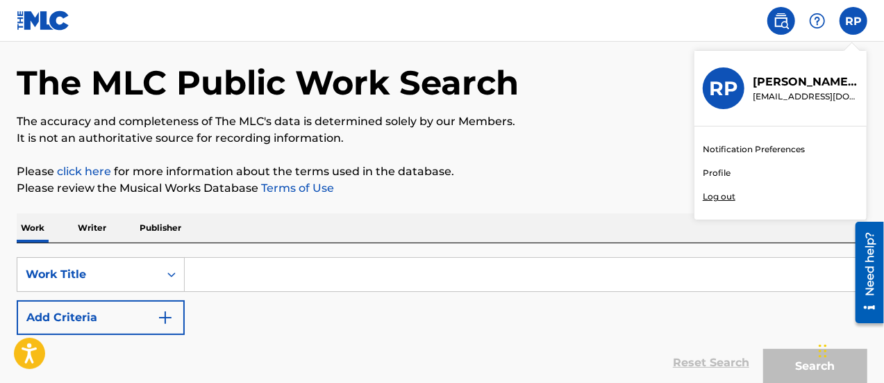
scroll to position [51, 0]
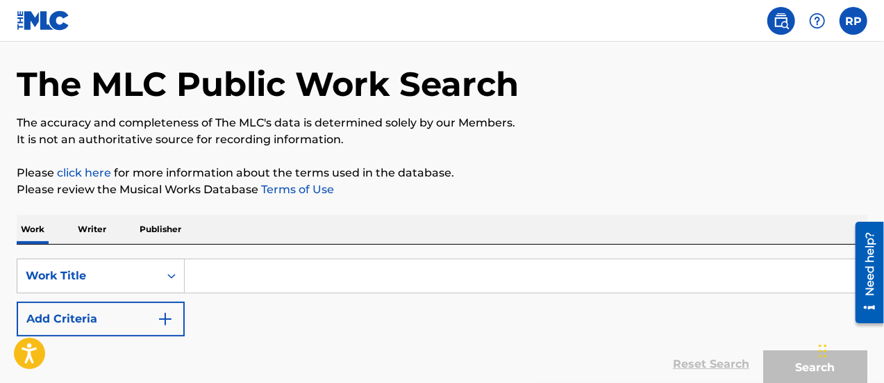
click at [553, 169] on p "Please click here for more information about the terms used in the database." at bounding box center [442, 173] width 851 height 17
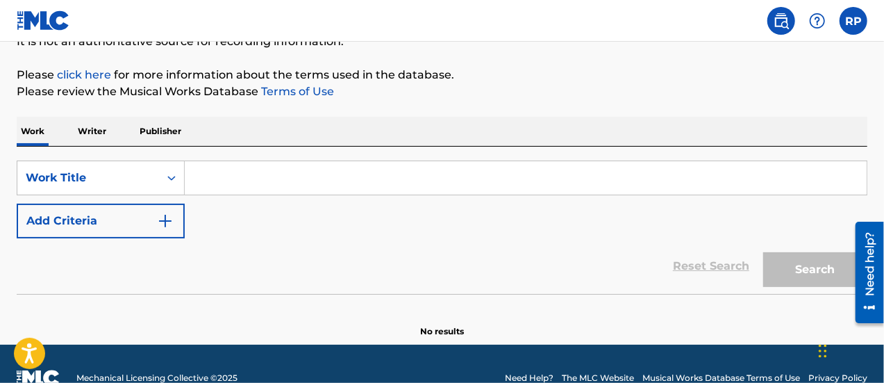
scroll to position [176, 0]
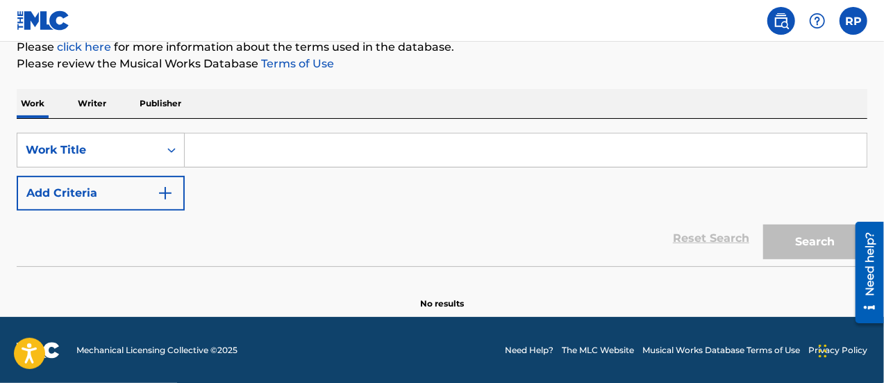
click at [391, 181] on div "SearchWithCriteria093846b5-d3fb-46fb-a811-d2288c2622c8 Work Title Add Criteria" at bounding box center [442, 172] width 851 height 78
click at [868, 275] on div "Need help?" at bounding box center [869, 263] width 19 height 64
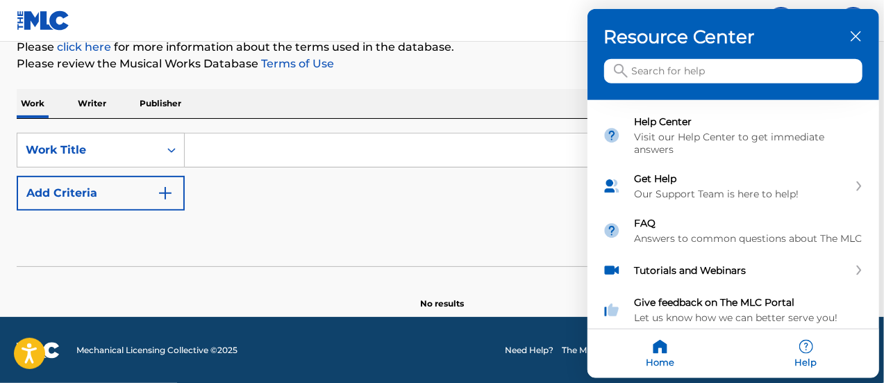
click at [516, 223] on div at bounding box center [442, 191] width 884 height 383
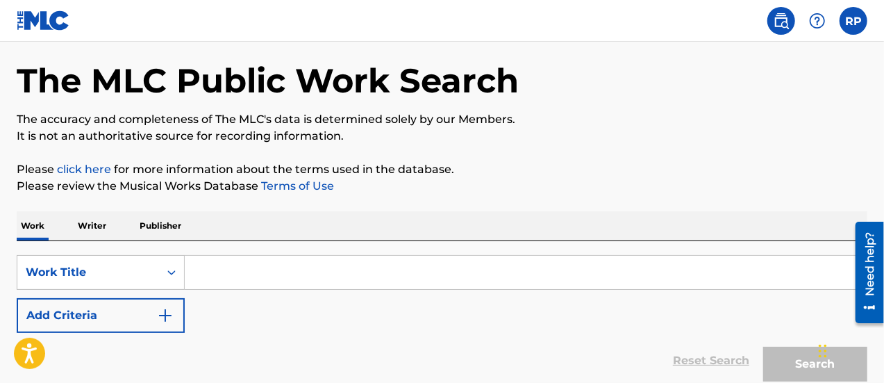
scroll to position [50, 0]
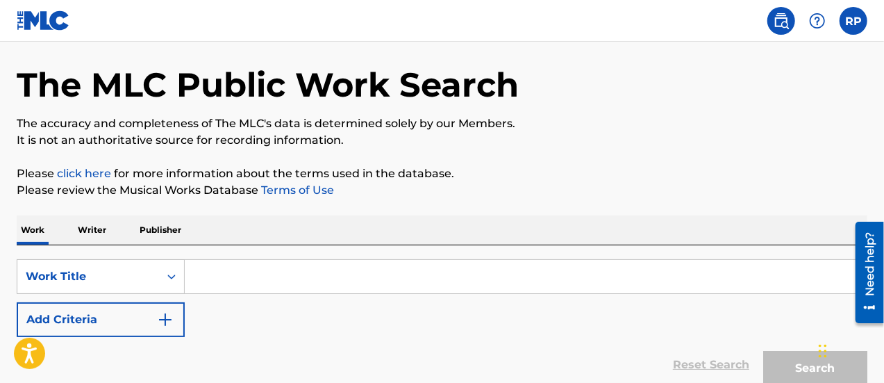
click at [856, 23] on label at bounding box center [854, 21] width 28 height 28
click at [854, 21] on input "RP [PERSON_NAME] [EMAIL_ADDRESS][DOMAIN_NAME] Notification Preferences Profile …" at bounding box center [854, 21] width 0 height 0
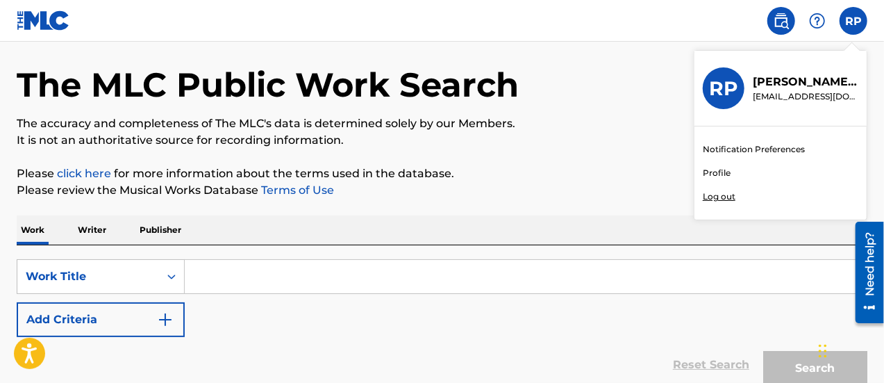
click at [718, 174] on link "Profile" at bounding box center [717, 173] width 28 height 13
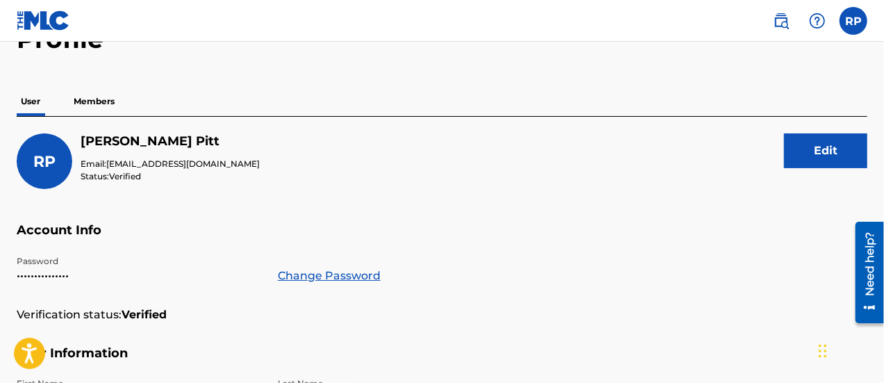
scroll to position [85, 0]
click at [470, 216] on div "RP [PERSON_NAME] Email: [EMAIL_ADDRESS][DOMAIN_NAME] Status: Verified Edit" at bounding box center [442, 177] width 851 height 89
